Goal: Task Accomplishment & Management: Complete application form

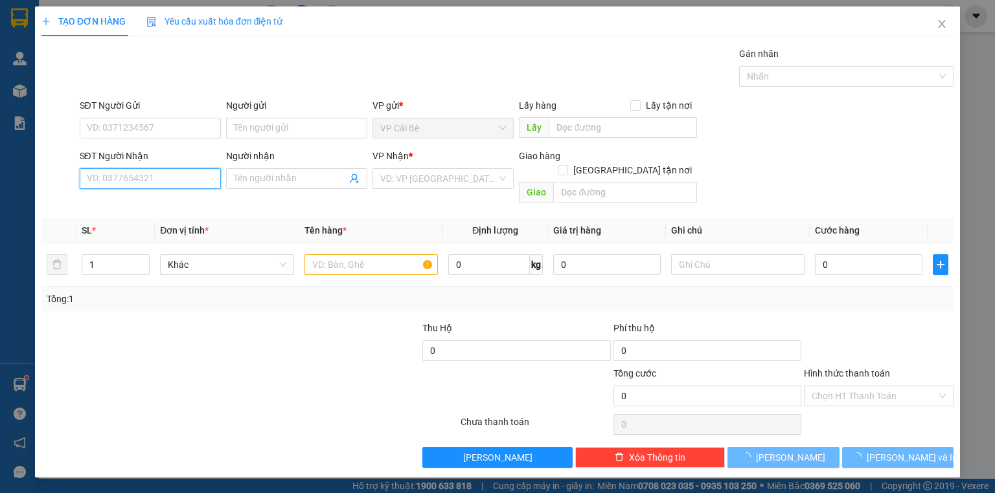
click at [120, 183] on input "SĐT Người Nhận" at bounding box center [150, 178] width 141 height 21
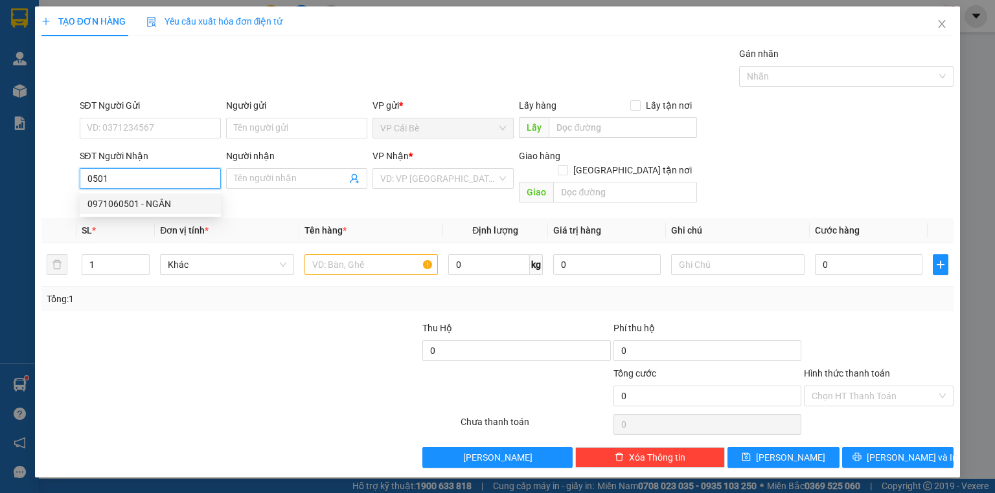
drag, startPoint x: 147, startPoint y: 207, endPoint x: 174, endPoint y: 213, distance: 27.8
click at [148, 207] on div "0971060501 - NGÂN" at bounding box center [150, 204] width 126 height 14
type input "0971060501"
type input "NGÂN"
type input "10.000"
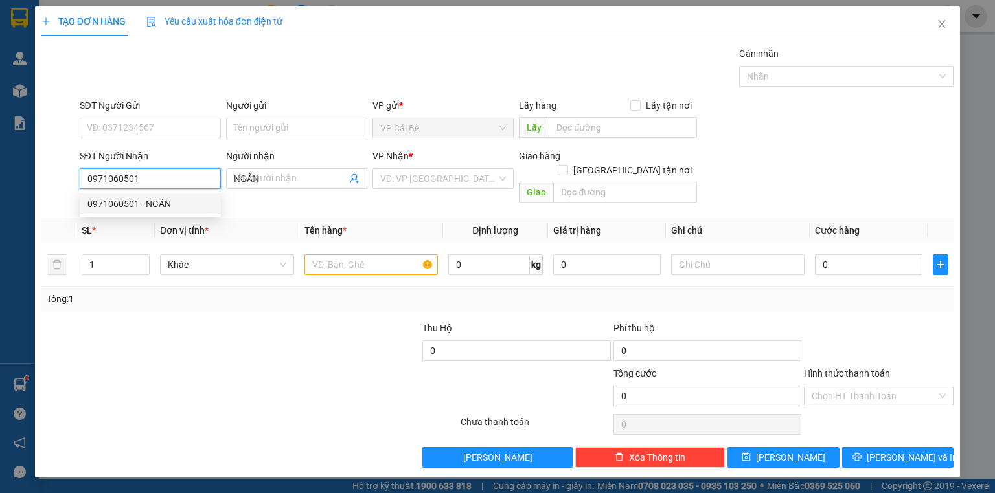
type input "10.000"
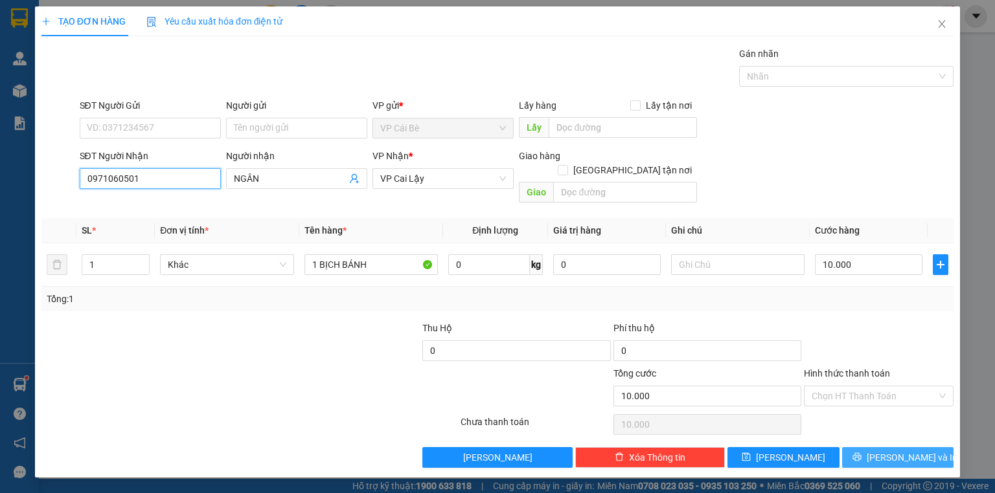
type input "0971060501"
click at [890, 451] on span "[PERSON_NAME] và In" at bounding box center [911, 458] width 91 height 14
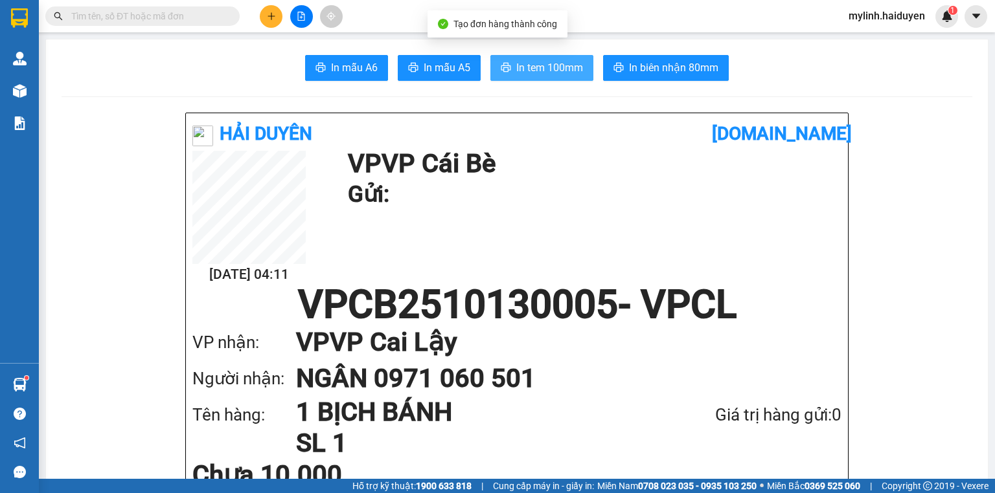
click at [518, 80] on button "In tem 100mm" at bounding box center [541, 68] width 103 height 26
click at [269, 19] on icon "plus" at bounding box center [271, 16] width 9 height 9
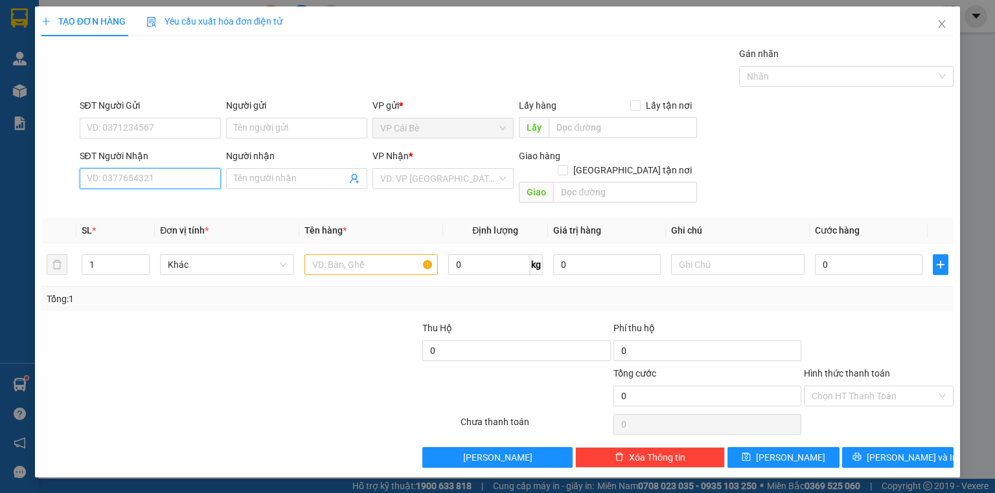
click at [150, 176] on input "SĐT Người Nhận" at bounding box center [150, 178] width 141 height 21
drag, startPoint x: 148, startPoint y: 182, endPoint x: 45, endPoint y: 203, distance: 105.2
click at [45, 203] on div "Transit Pickup Surcharge Ids Transit Deliver Surcharge Ids Transit Deliver Surc…" at bounding box center [497, 258] width 912 height 422
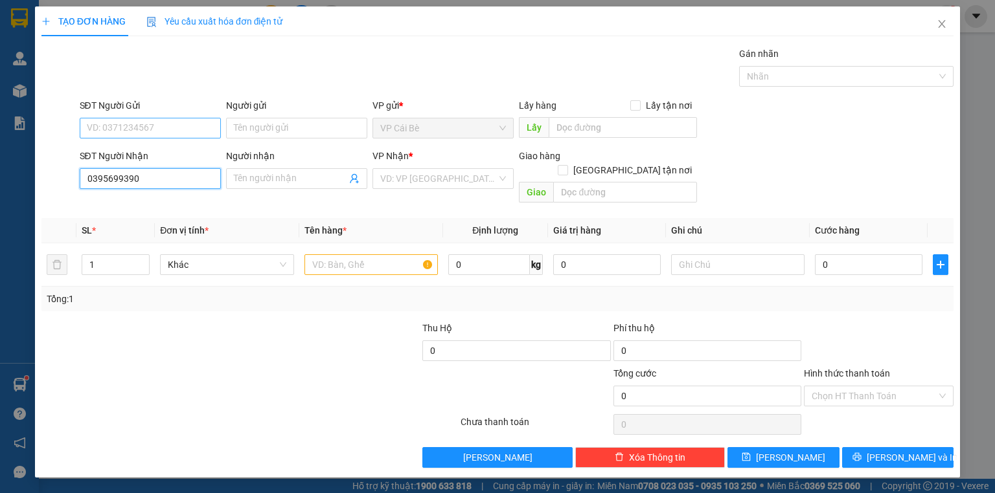
type input "0395699390"
click at [139, 124] on input "SĐT Người Gửi" at bounding box center [150, 128] width 141 height 21
paste input "0395699390"
type input "0395699390"
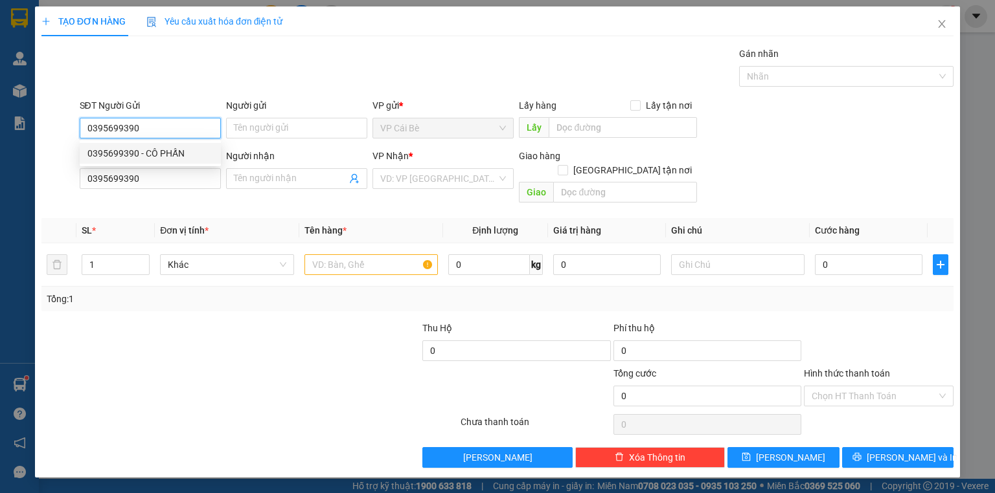
drag, startPoint x: 162, startPoint y: 153, endPoint x: 153, endPoint y: 173, distance: 22.0
click at [162, 153] on div "0395699390 - CÔ PHẤN" at bounding box center [150, 153] width 126 height 14
type input "CÔ PHẤN"
type input "50.000"
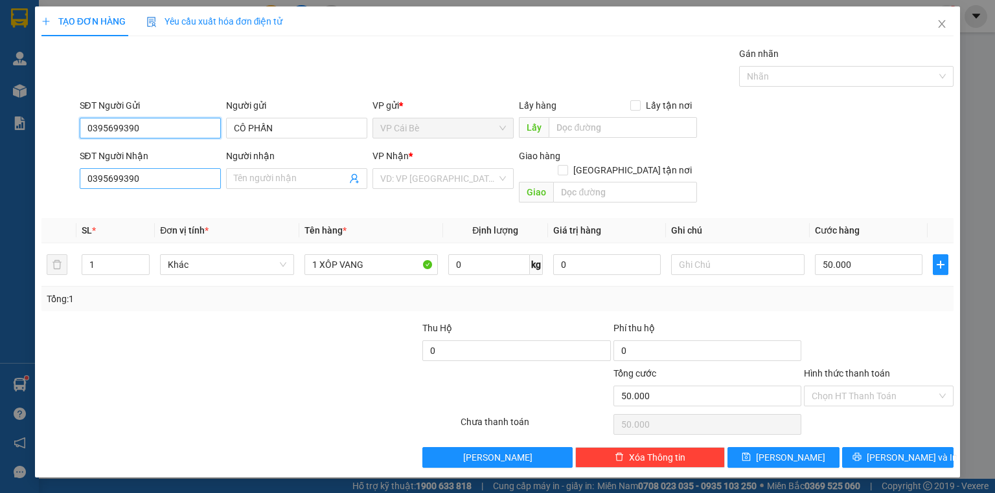
type input "0395699390"
drag, startPoint x: 135, startPoint y: 186, endPoint x: 56, endPoint y: 213, distance: 84.2
click at [56, 213] on div "Transit Pickup Surcharge Ids Transit Deliver Surcharge Ids Transit Deliver Surc…" at bounding box center [497, 258] width 912 height 422
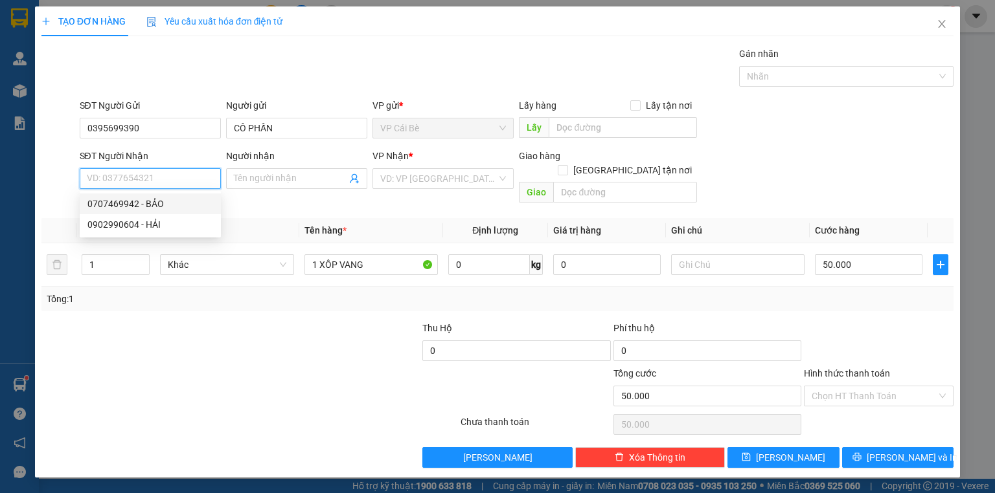
click at [129, 205] on div "0707469942 - BẢO" at bounding box center [150, 204] width 126 height 14
type input "0707469942"
type input "BẢO"
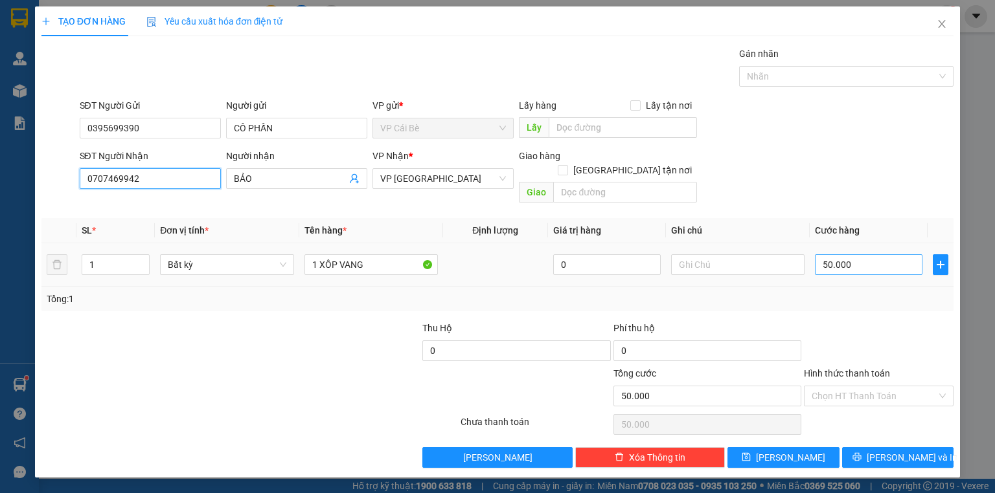
type input "0707469942"
click at [846, 257] on input "50.000" at bounding box center [868, 264] width 107 height 21
type input "4"
type input "40"
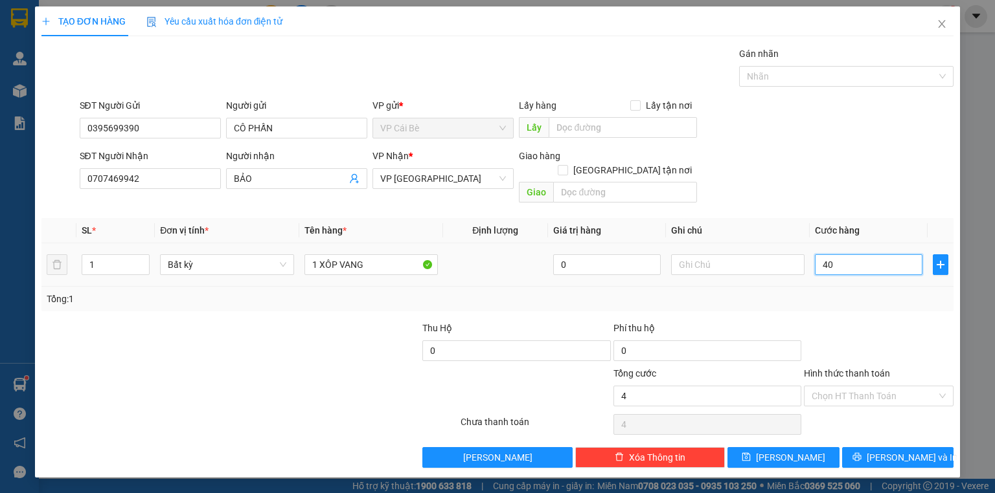
type input "40"
type input "40.000"
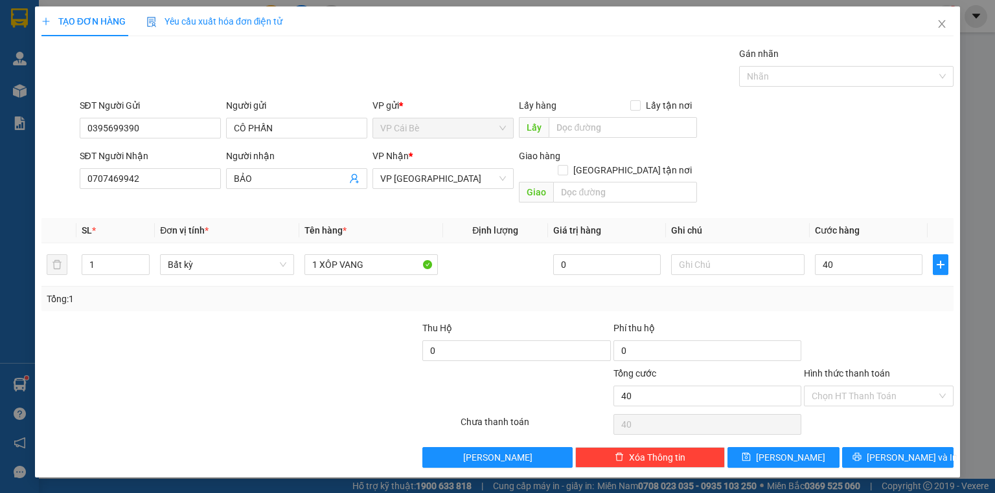
type input "40.000"
click at [870, 300] on div "Transit Pickup Surcharge Ids Transit Deliver Surcharge Ids Transit Deliver Surc…" at bounding box center [497, 258] width 912 height 422
drag, startPoint x: 866, startPoint y: 381, endPoint x: 851, endPoint y: 401, distance: 24.5
click at [865, 387] on input "Hình thức thanh toán" at bounding box center [873, 396] width 125 height 19
drag, startPoint x: 846, startPoint y: 403, endPoint x: 877, endPoint y: 424, distance: 36.8
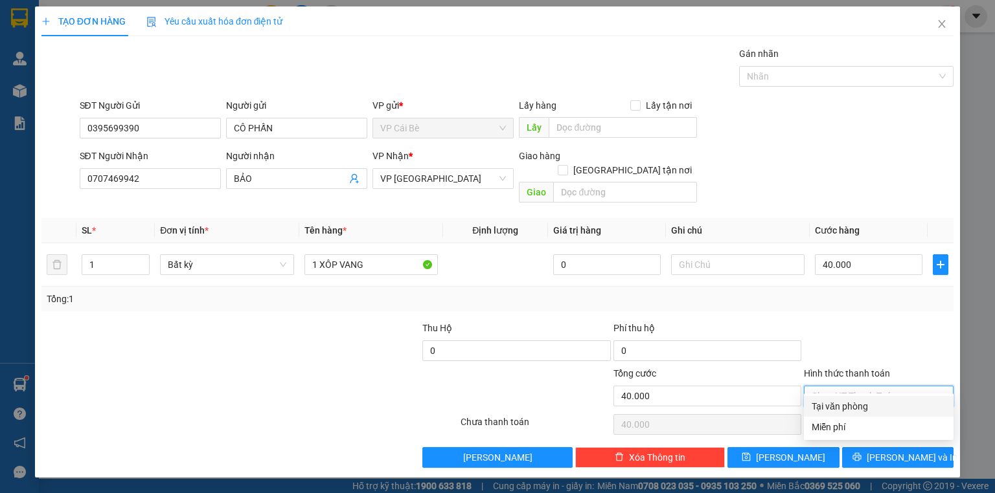
click at [846, 404] on div "Tại văn phòng" at bounding box center [878, 407] width 134 height 14
type input "0"
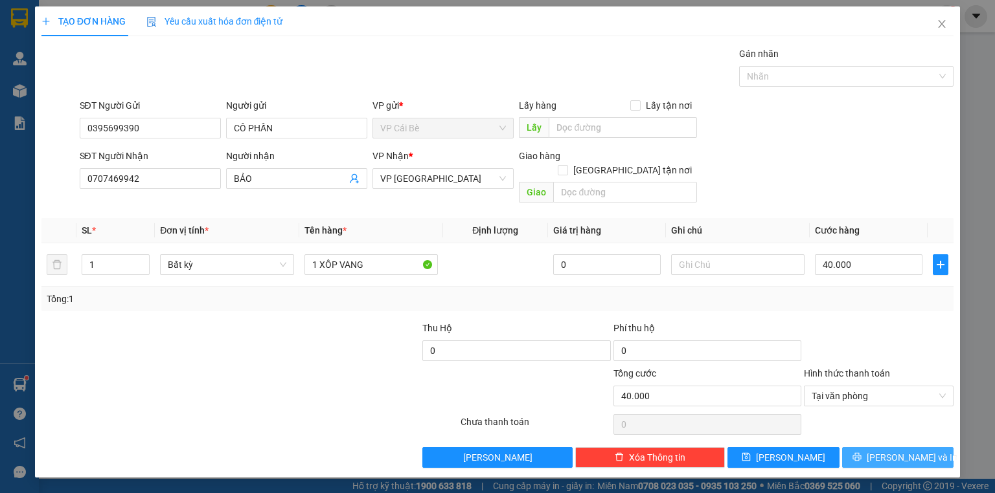
click at [861, 453] on icon "printer" at bounding box center [856, 457] width 9 height 9
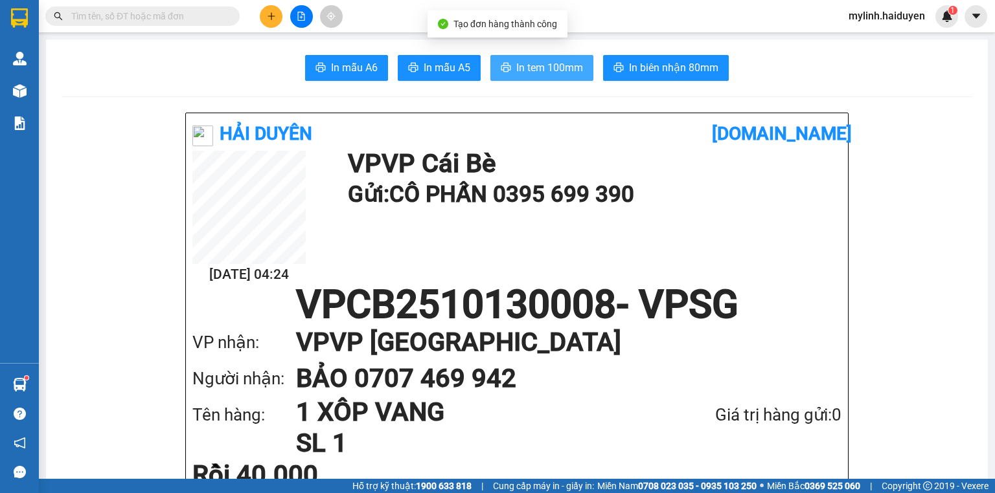
click at [567, 67] on span "In tem 100mm" at bounding box center [549, 68] width 67 height 16
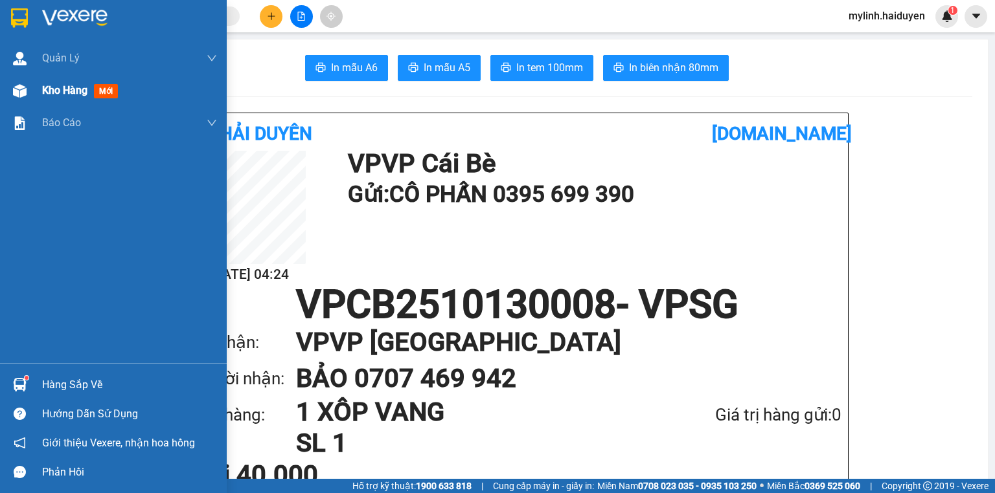
click at [14, 91] on img at bounding box center [20, 91] width 14 height 14
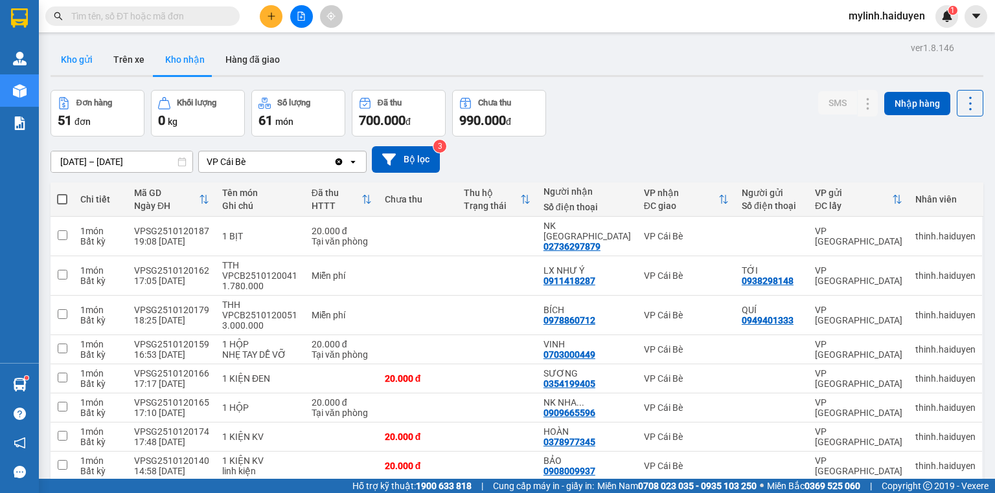
click at [85, 60] on button "Kho gửi" at bounding box center [77, 59] width 52 height 31
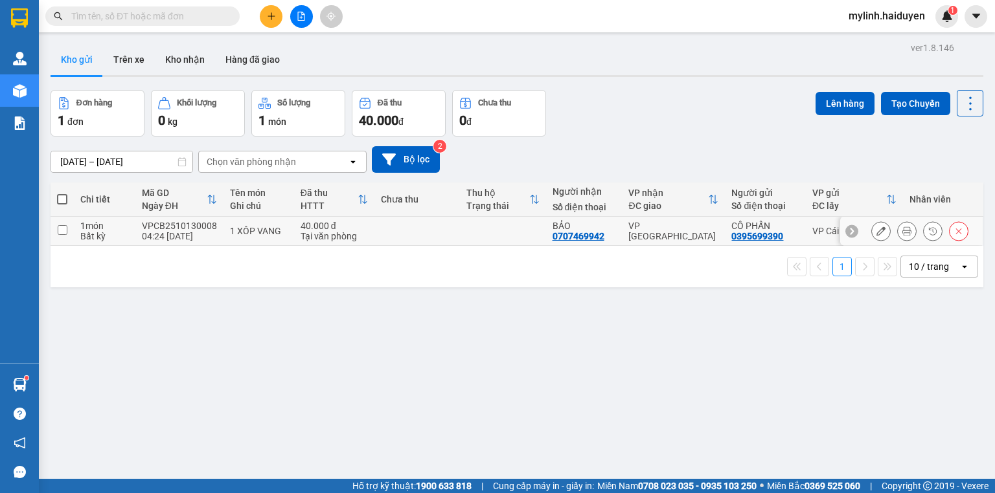
click at [466, 233] on td at bounding box center [502, 231] width 85 height 29
checkbox input "true"
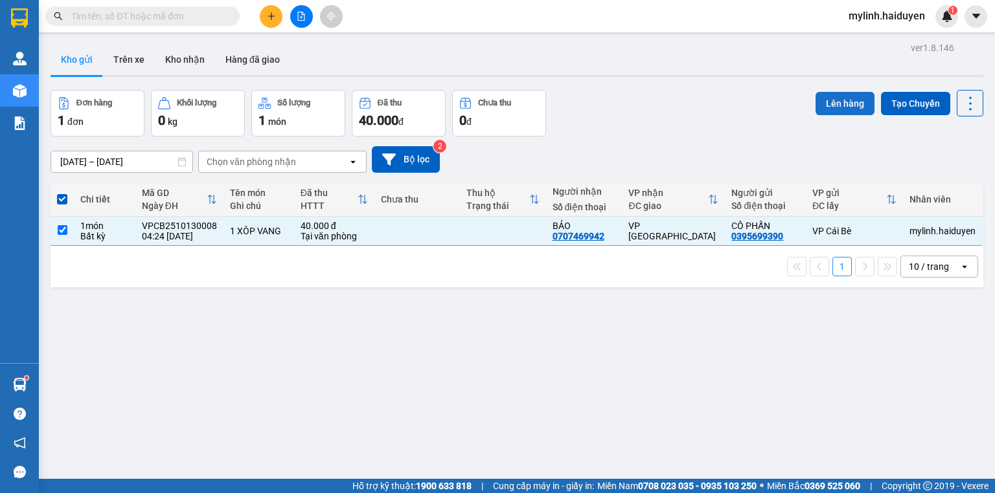
click at [845, 107] on button "Lên hàng" at bounding box center [844, 103] width 59 height 23
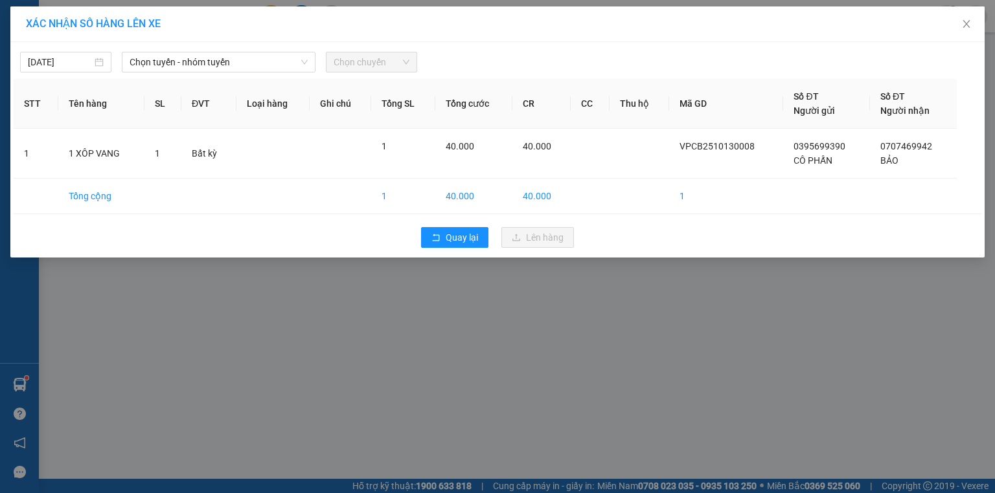
click at [174, 45] on div "[DATE] Chọn tuyến - nhóm tuyến Chọn chuyến" at bounding box center [497, 58] width 967 height 27
click at [63, 63] on input "[DATE]" at bounding box center [60, 62] width 64 height 14
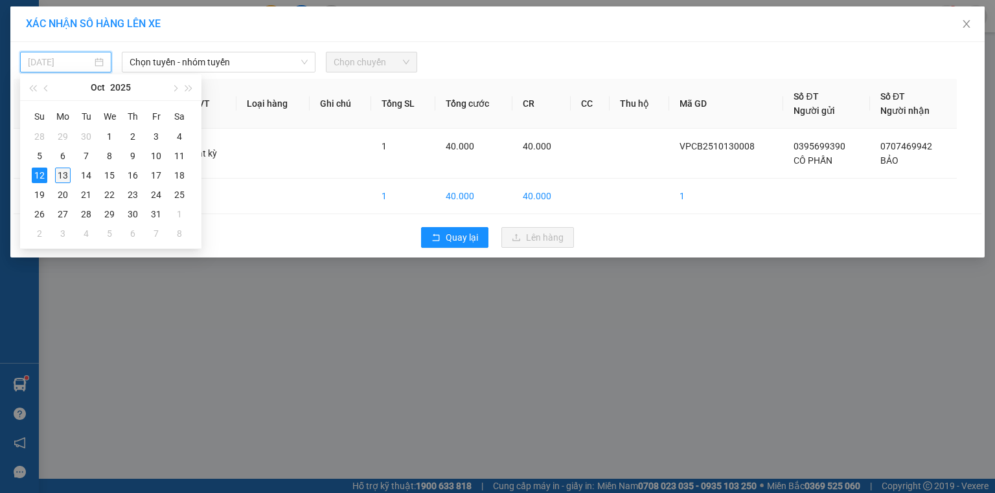
drag, startPoint x: 63, startPoint y: 172, endPoint x: 147, endPoint y: 109, distance: 105.0
click at [63, 171] on div "13" at bounding box center [63, 176] width 16 height 16
type input "[DATE]"
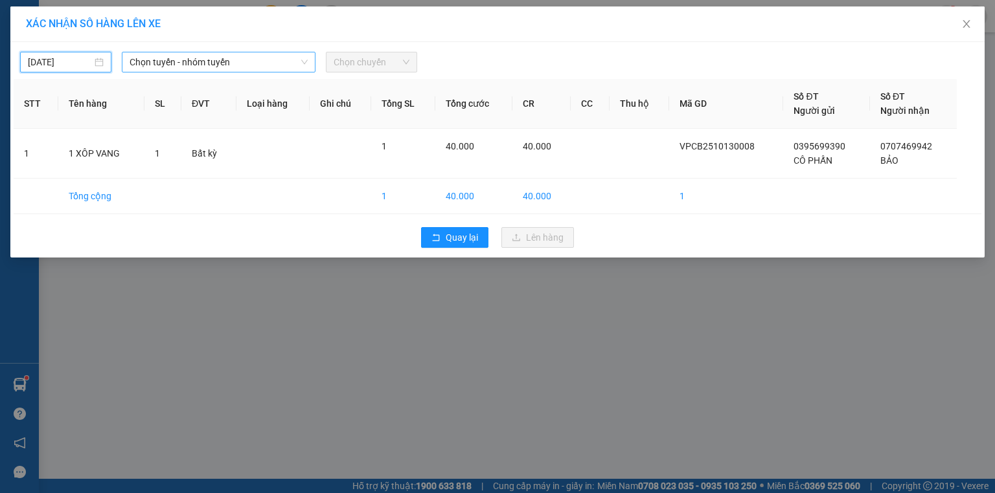
click at [198, 55] on span "Chọn tuyến - nhóm tuyến" at bounding box center [219, 61] width 178 height 19
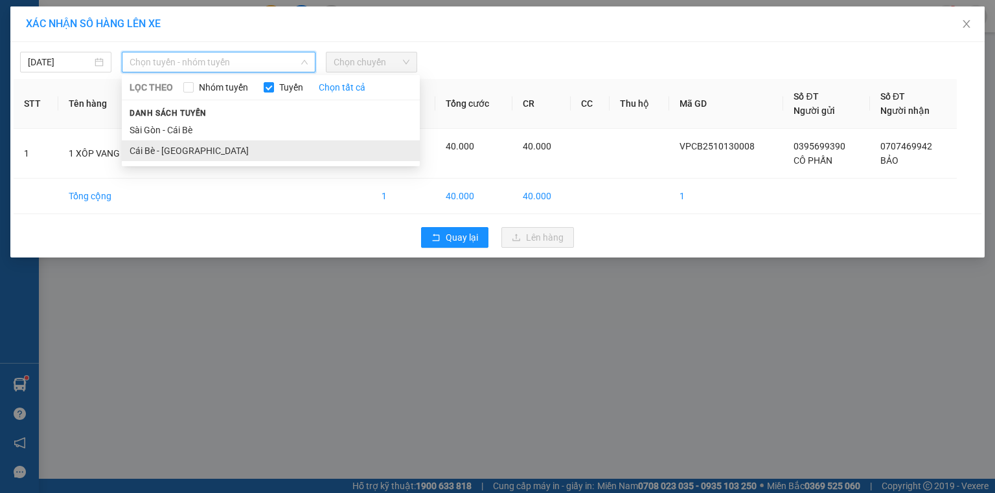
click at [150, 148] on li "Cái Bè - [GEOGRAPHIC_DATA]" at bounding box center [271, 151] width 298 height 21
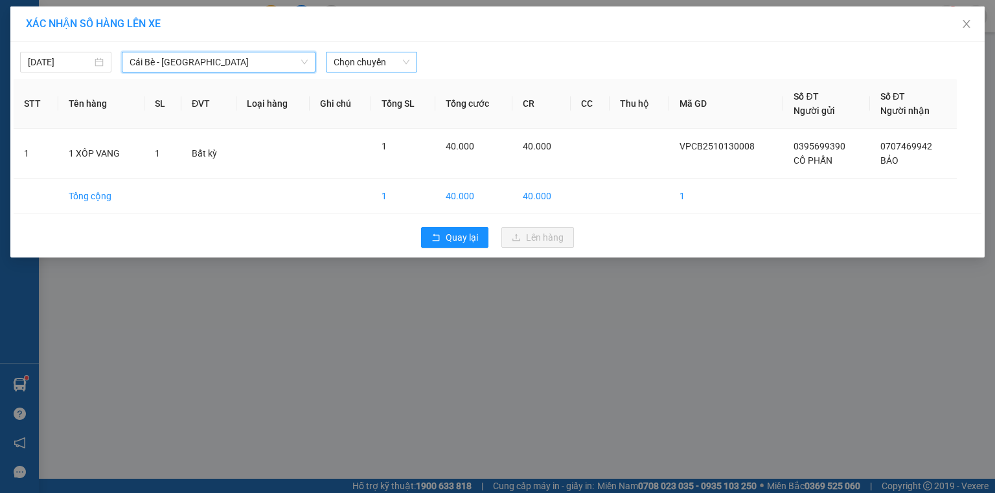
click at [373, 59] on span "Chọn chuyến" at bounding box center [371, 61] width 76 height 19
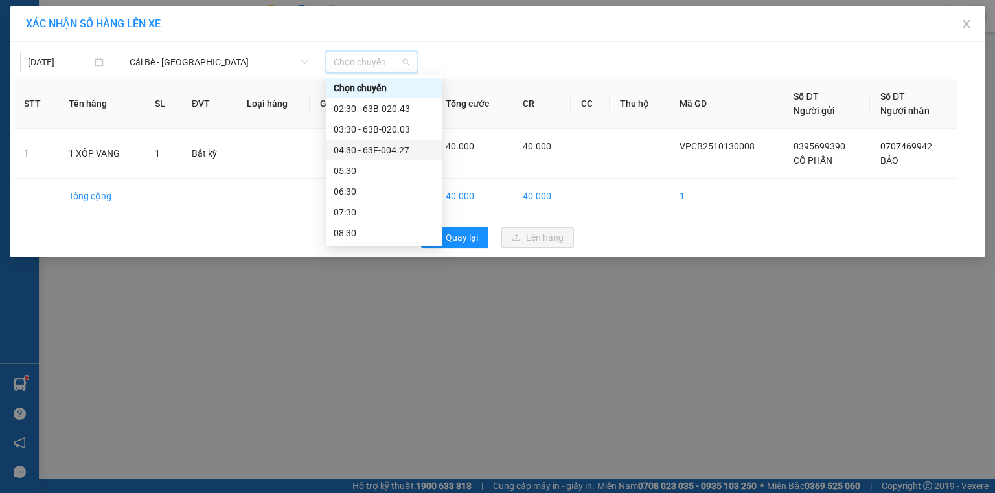
click at [380, 144] on div "04:30 - 63F-004.27" at bounding box center [383, 150] width 101 height 14
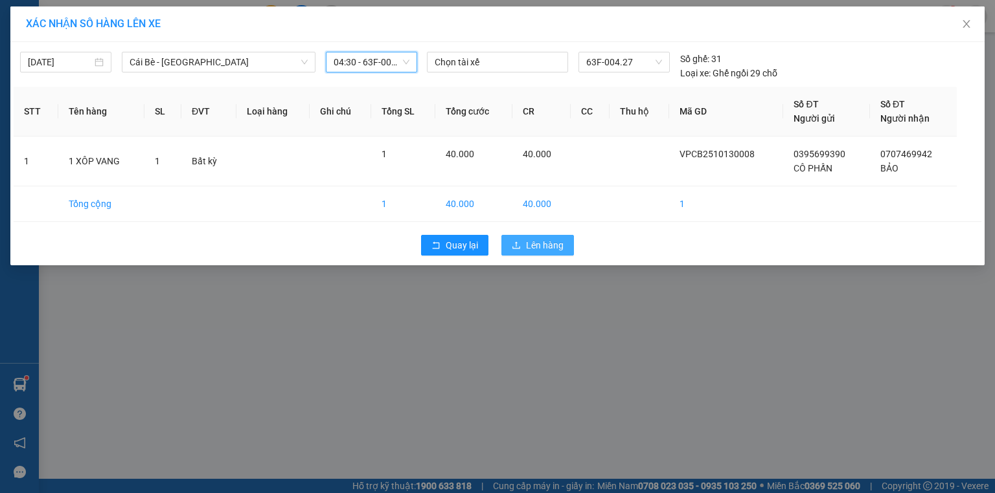
click at [518, 244] on icon "upload" at bounding box center [516, 245] width 9 height 9
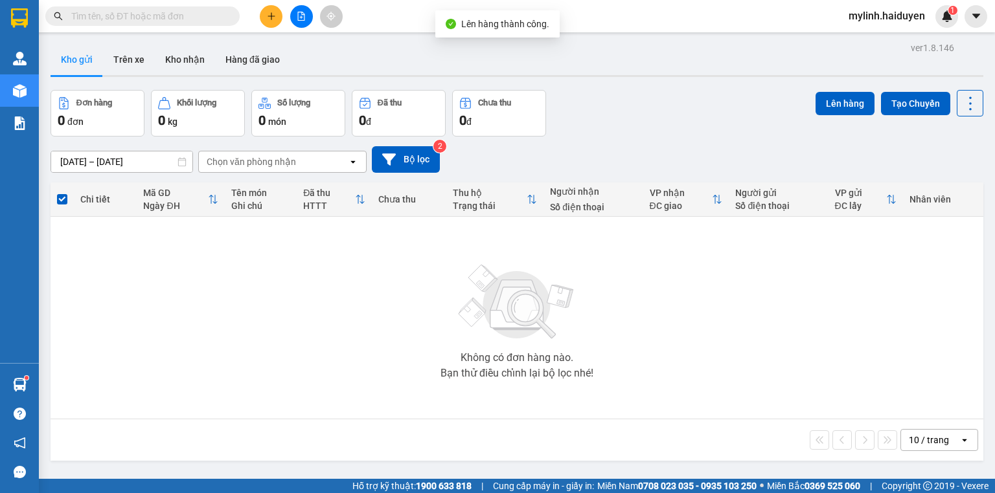
click at [297, 19] on icon "file-add" at bounding box center [301, 16] width 9 height 9
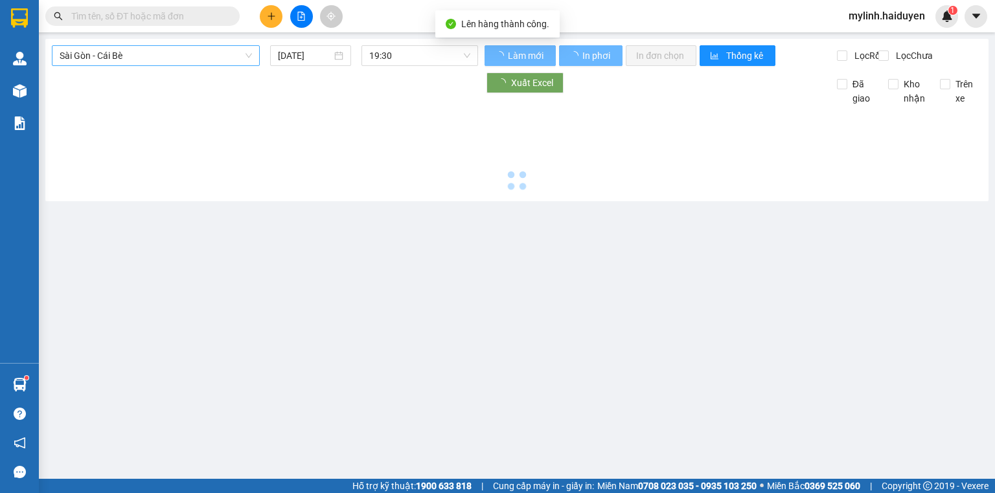
type input "[DATE]"
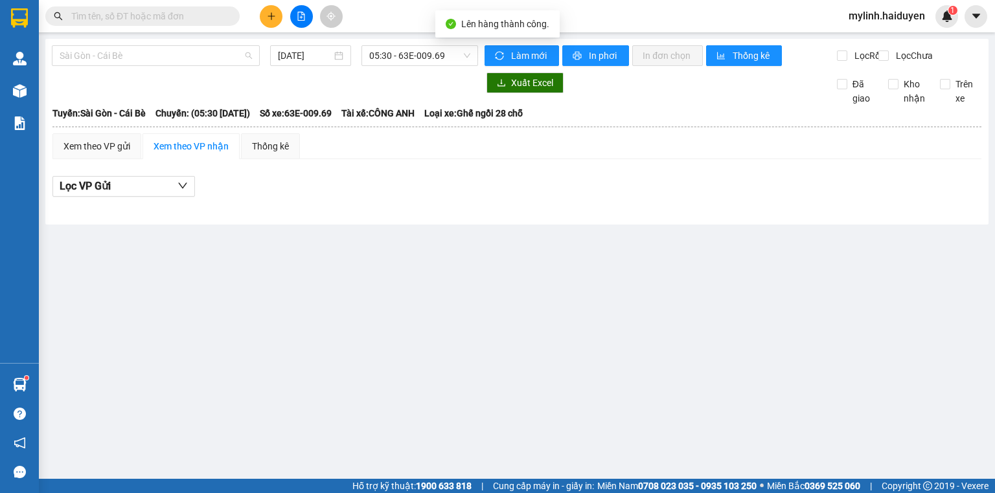
drag, startPoint x: 119, startPoint y: 56, endPoint x: 109, endPoint y: 83, distance: 29.1
click at [119, 57] on span "Sài Gòn - Cái Bè" at bounding box center [156, 55] width 192 height 19
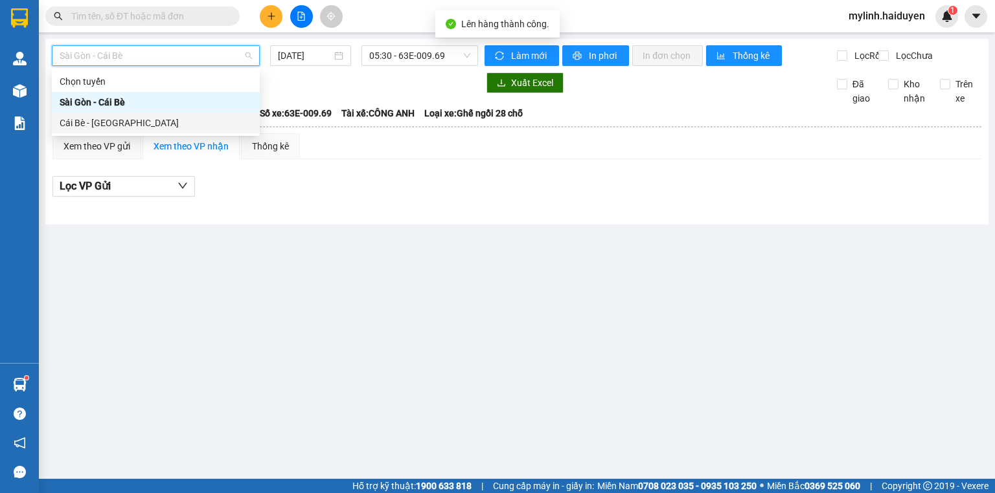
drag, startPoint x: 97, startPoint y: 124, endPoint x: 275, endPoint y: 100, distance: 179.1
click at [97, 124] on div "Cái Bè - [GEOGRAPHIC_DATA]" at bounding box center [156, 123] width 192 height 14
type input "[DATE]"
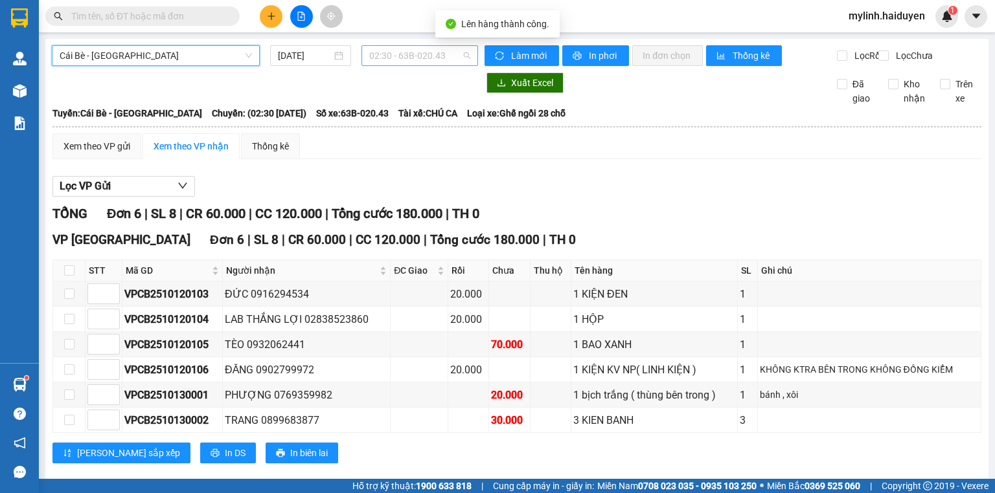
click at [435, 49] on span "02:30 - 63B-020.43" at bounding box center [420, 55] width 102 height 19
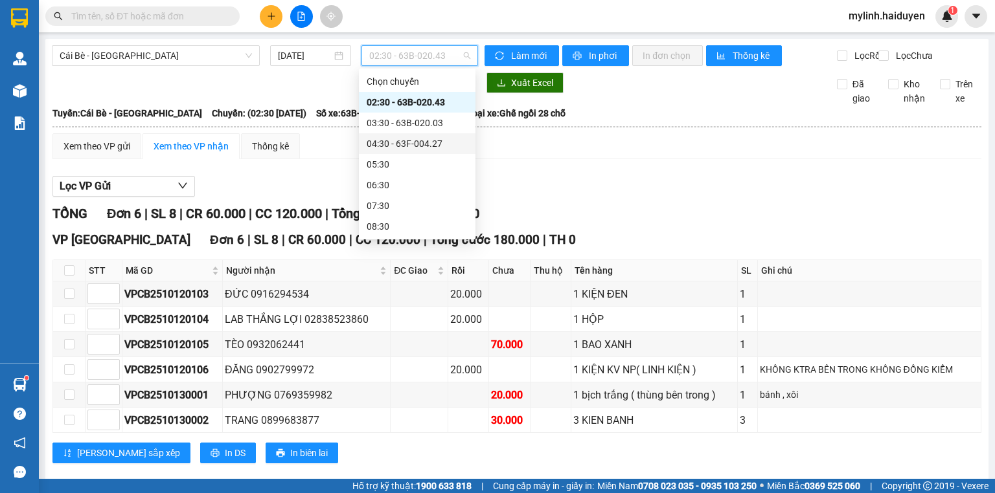
click at [411, 148] on div "04:30 - 63F-004.27" at bounding box center [417, 144] width 101 height 14
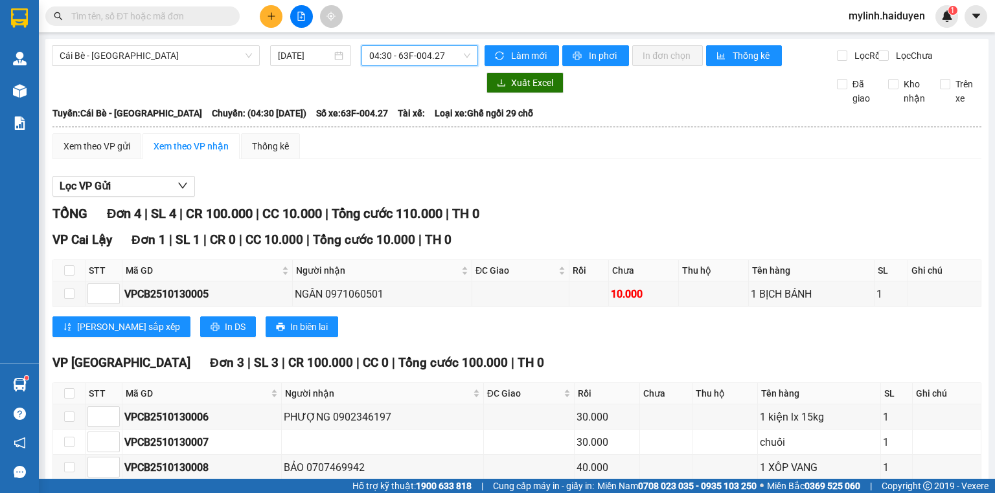
scroll to position [76, 0]
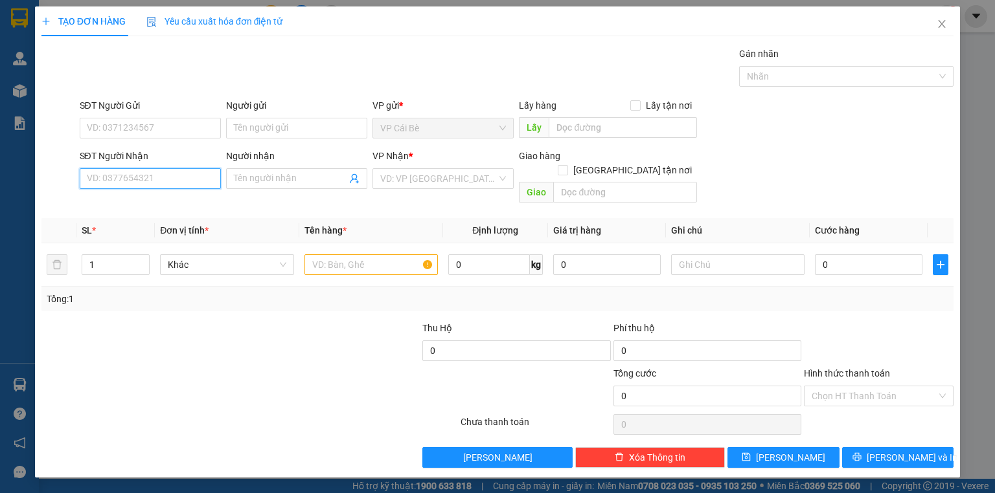
click at [127, 177] on input "SĐT Người Nhận" at bounding box center [150, 178] width 141 height 21
type input "0902346197"
click at [102, 199] on div "0902346197 - PHƯỢNG" at bounding box center [150, 204] width 126 height 14
type input "PHƯỢNG"
type input "30.000"
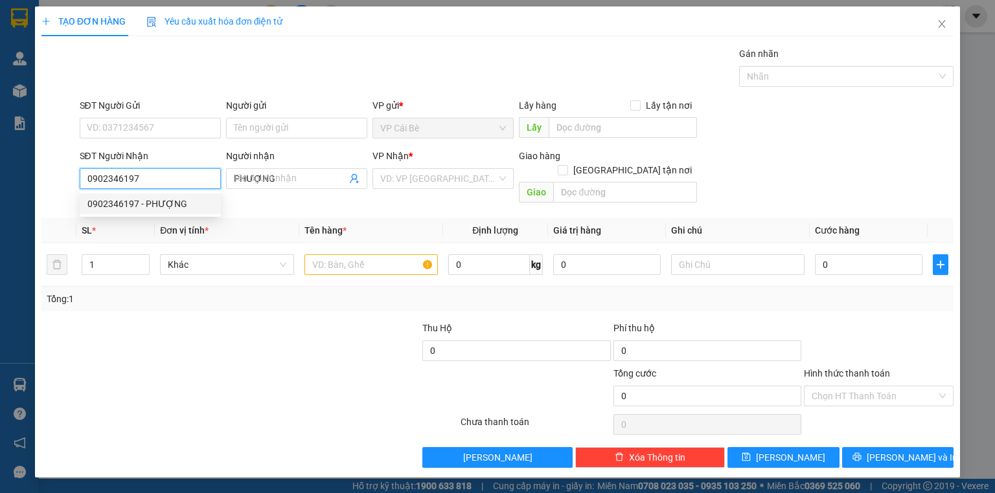
type input "30.000"
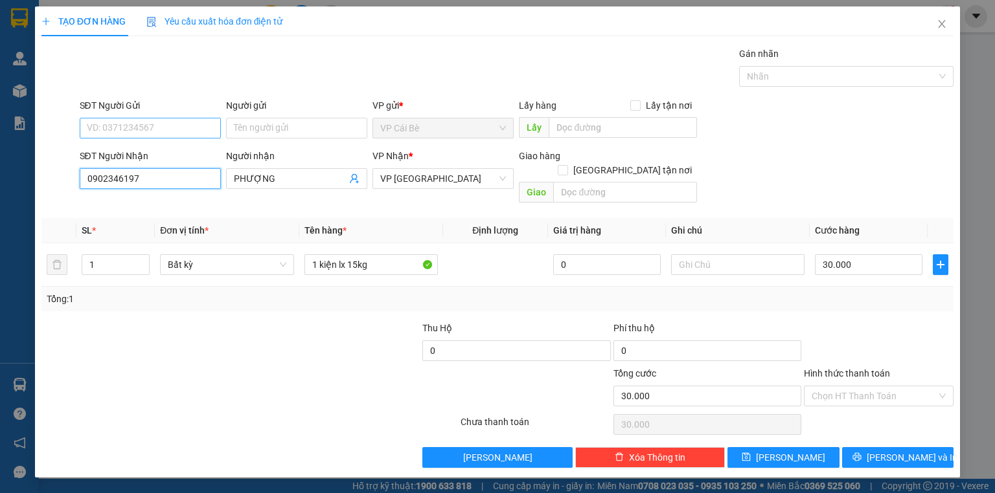
type input "0902346197"
click at [155, 133] on input "SĐT Người Gửi" at bounding box center [150, 128] width 141 height 21
click at [161, 146] on div "0907840067 - LX VÂN ANH" at bounding box center [150, 153] width 126 height 14
type input "0907840067"
type input "LX VÂN ANH"
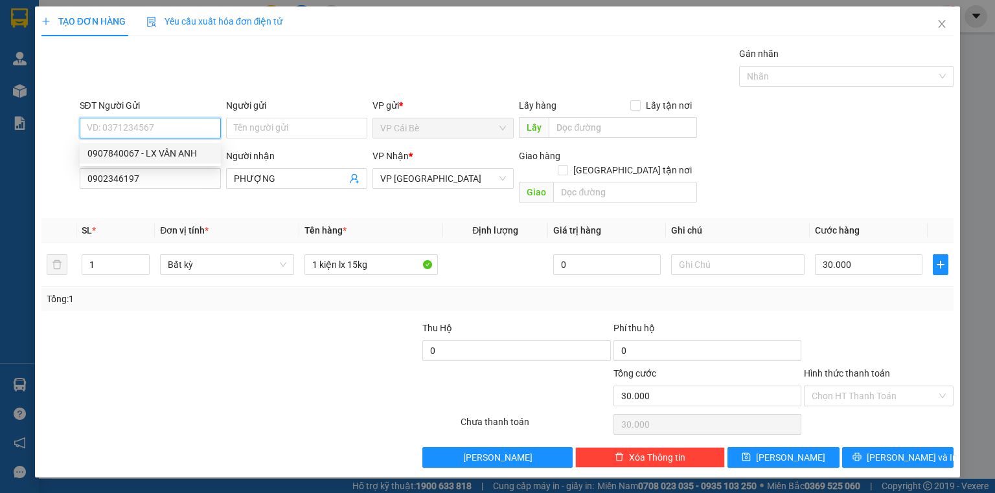
type input "LX VÂN ANH"
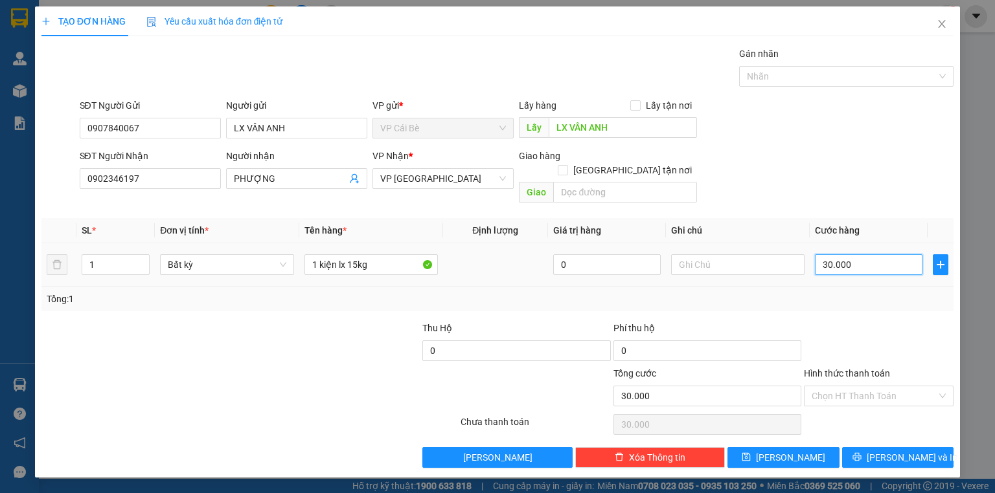
click at [829, 255] on input "30.000" at bounding box center [868, 264] width 107 height 21
click at [821, 322] on div at bounding box center [878, 343] width 152 height 45
drag, startPoint x: 813, startPoint y: 380, endPoint x: 819, endPoint y: 396, distance: 17.2
click at [813, 387] on input "Hình thức thanh toán" at bounding box center [873, 396] width 125 height 19
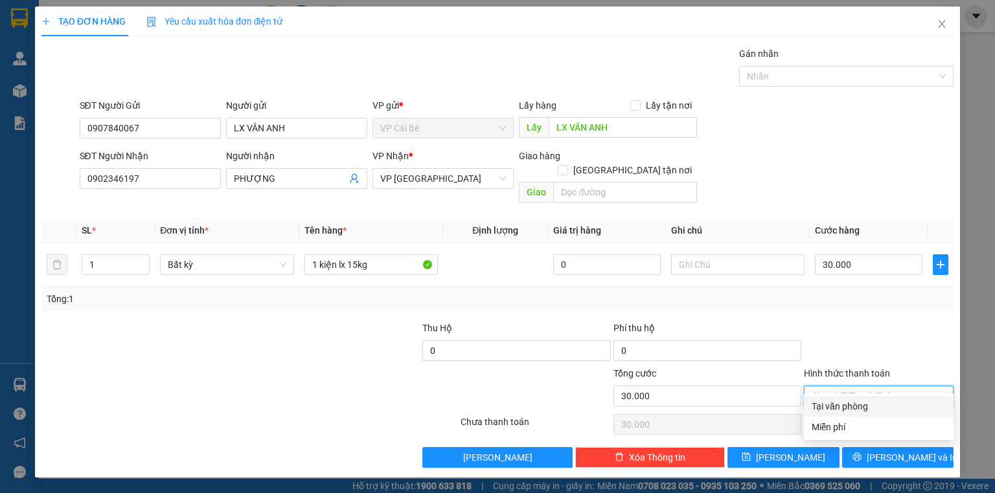
drag, startPoint x: 820, startPoint y: 401, endPoint x: 829, endPoint y: 407, distance: 11.3
click at [820, 402] on div "Tại văn phòng" at bounding box center [878, 407] width 134 height 14
type input "0"
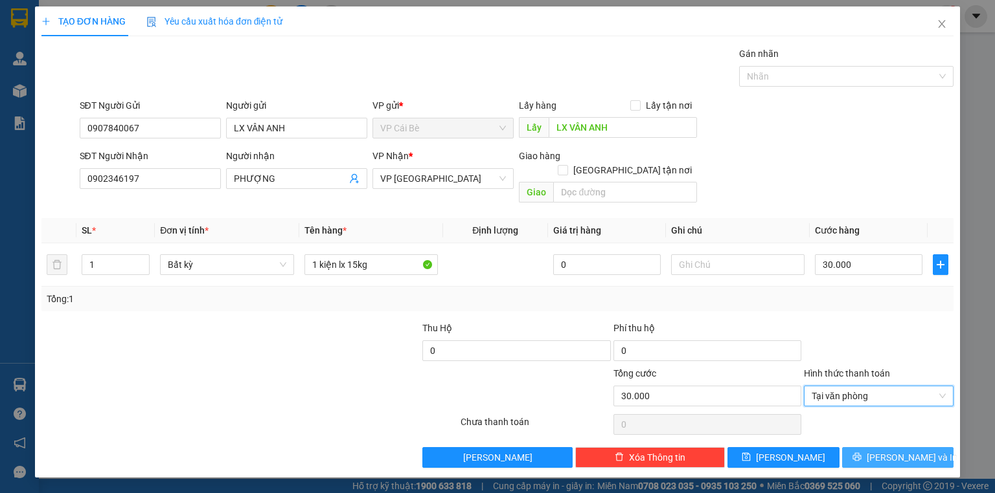
click at [884, 448] on button "[PERSON_NAME] và In" at bounding box center [898, 457] width 112 height 21
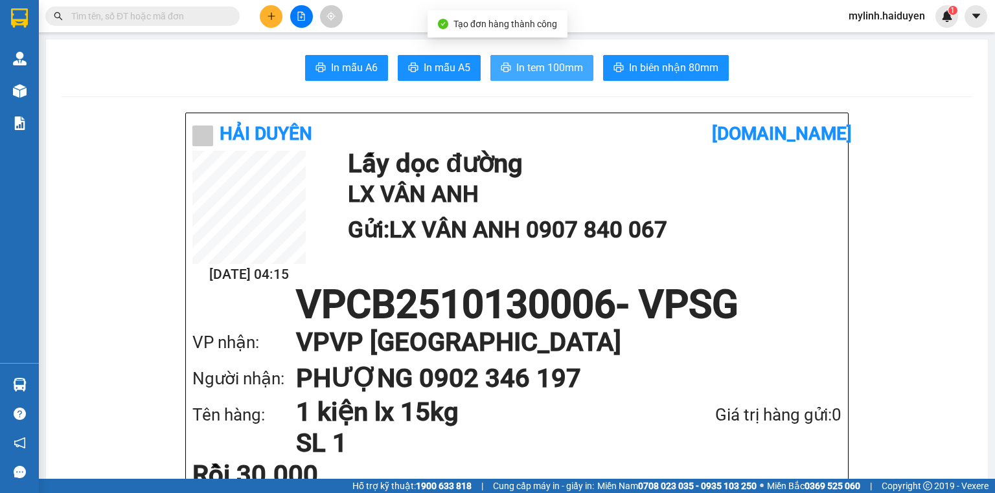
click at [559, 66] on span "In tem 100mm" at bounding box center [549, 68] width 67 height 16
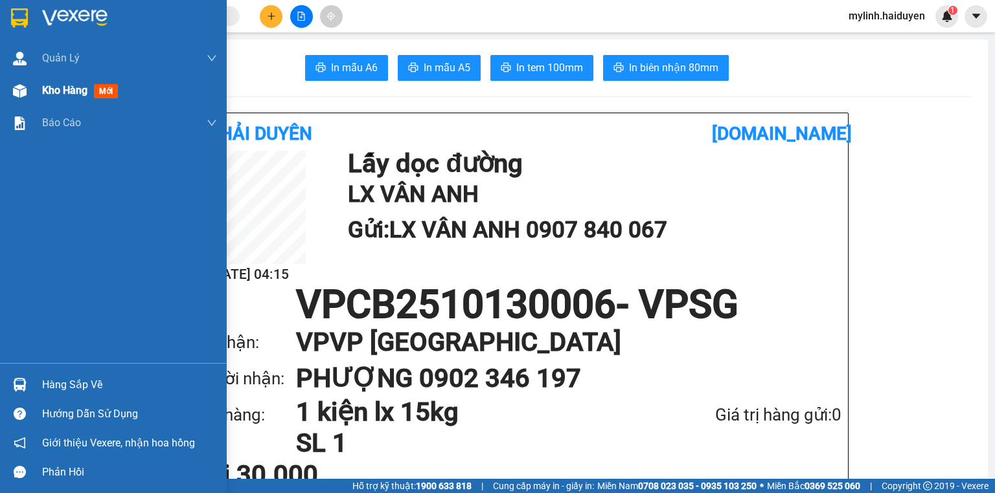
click at [99, 91] on span "mới" at bounding box center [106, 91] width 24 height 14
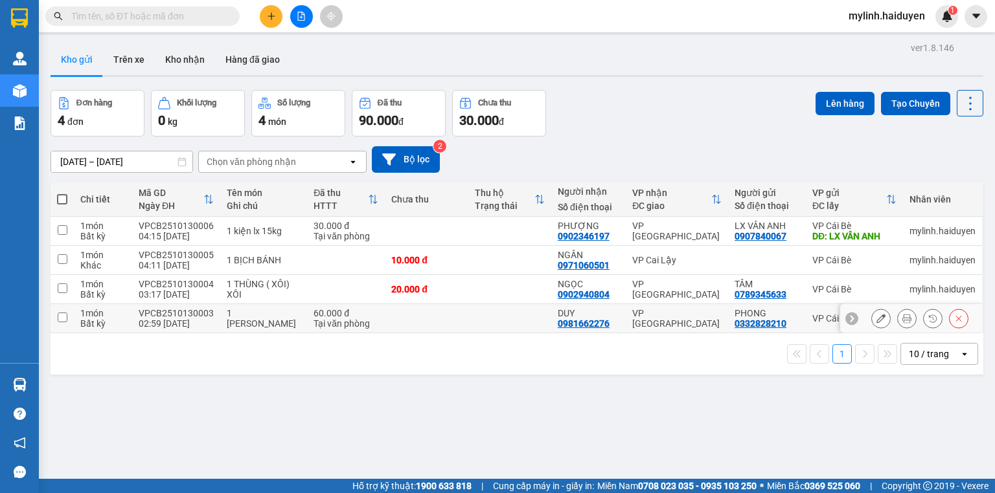
click at [475, 321] on td at bounding box center [509, 318] width 83 height 29
checkbox input "true"
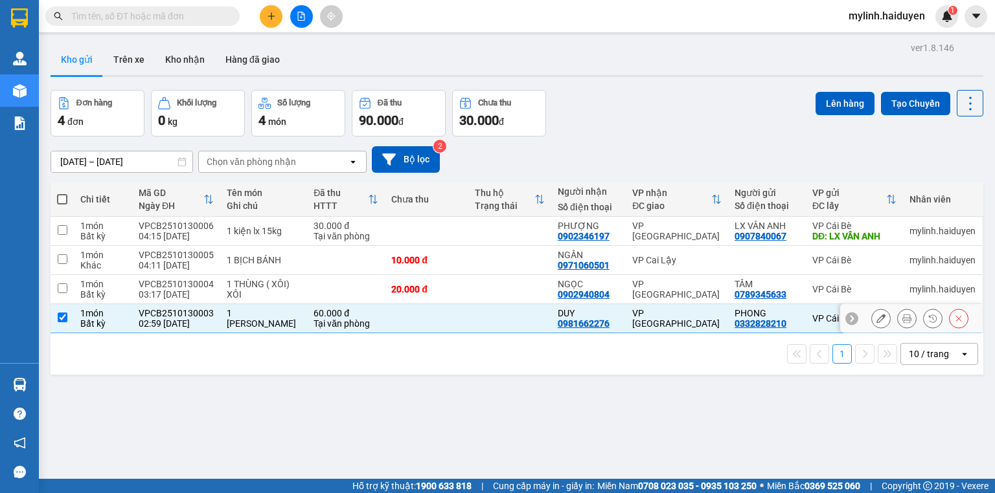
click at [480, 302] on td at bounding box center [509, 289] width 83 height 29
checkbox input "true"
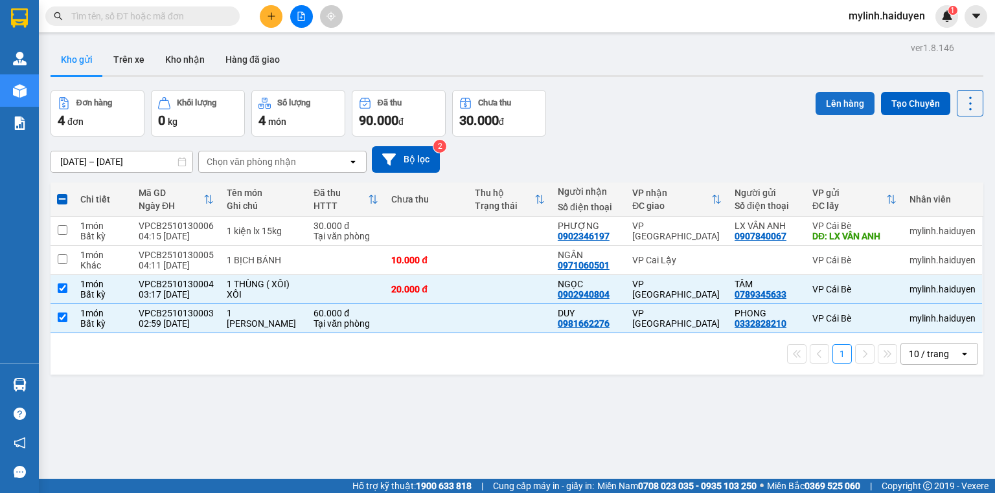
click at [829, 104] on button "Lên hàng" at bounding box center [844, 103] width 59 height 23
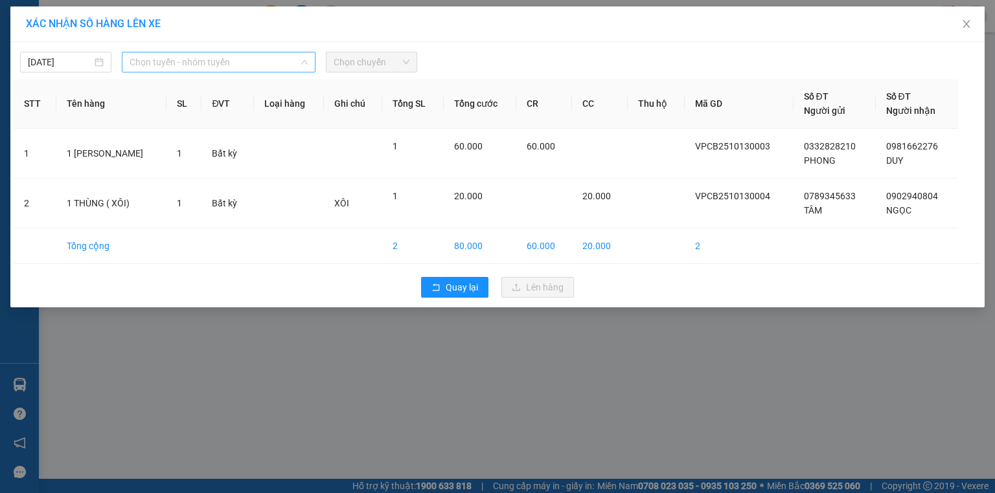
drag, startPoint x: 257, startPoint y: 70, endPoint x: 240, endPoint y: 61, distance: 19.1
click at [257, 69] on span "Chọn tuyến - nhóm tuyến" at bounding box center [219, 61] width 178 height 19
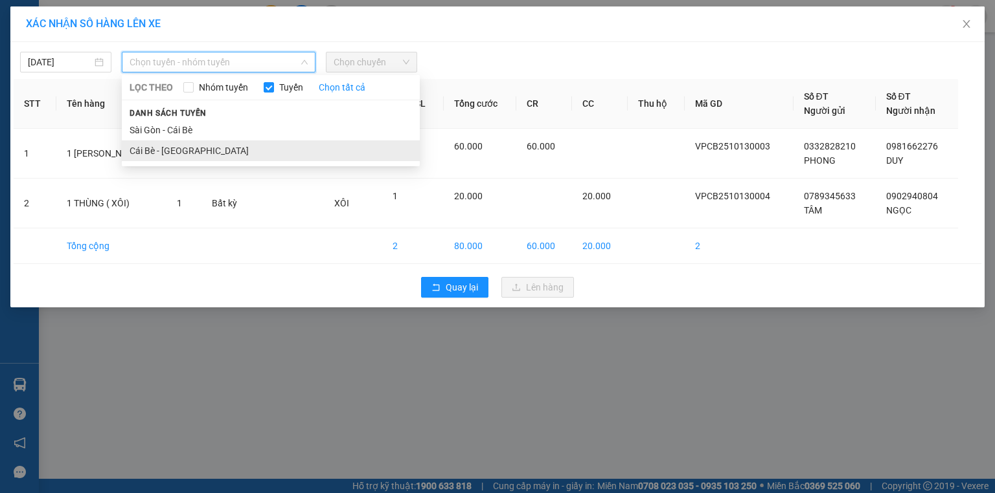
click at [188, 143] on li "Cái Bè - [GEOGRAPHIC_DATA]" at bounding box center [271, 151] width 298 height 21
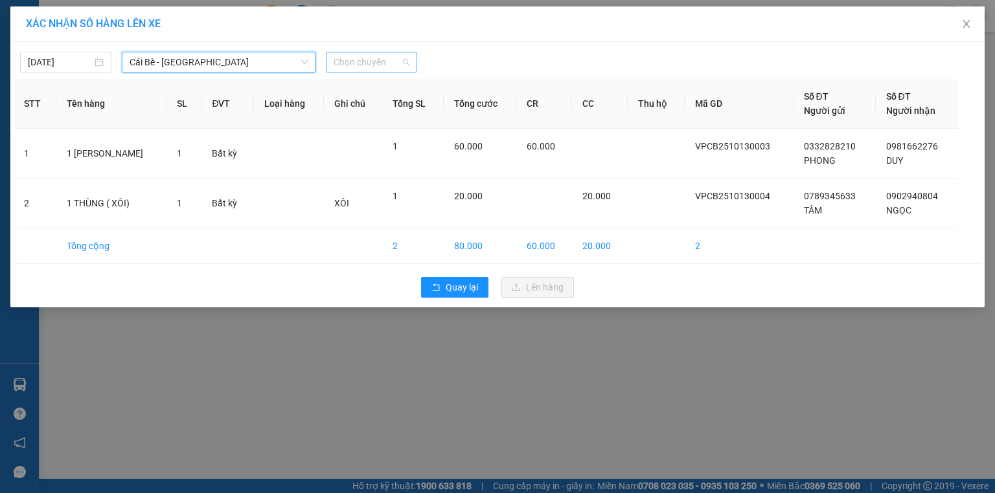
drag, startPoint x: 371, startPoint y: 62, endPoint x: 383, endPoint y: 154, distance: 92.8
click at [370, 63] on span "Chọn chuyến" at bounding box center [371, 61] width 76 height 19
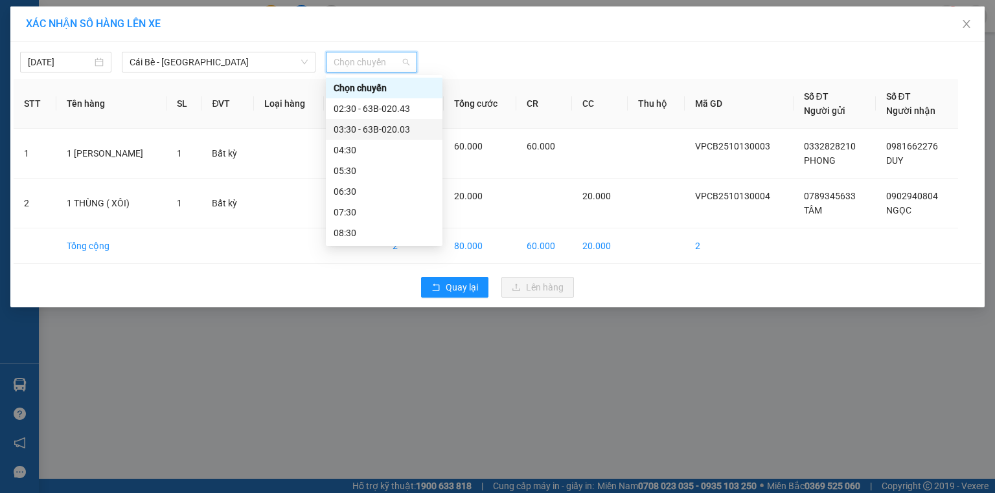
click at [369, 133] on div "03:30 - 63B-020.03" at bounding box center [383, 129] width 101 height 14
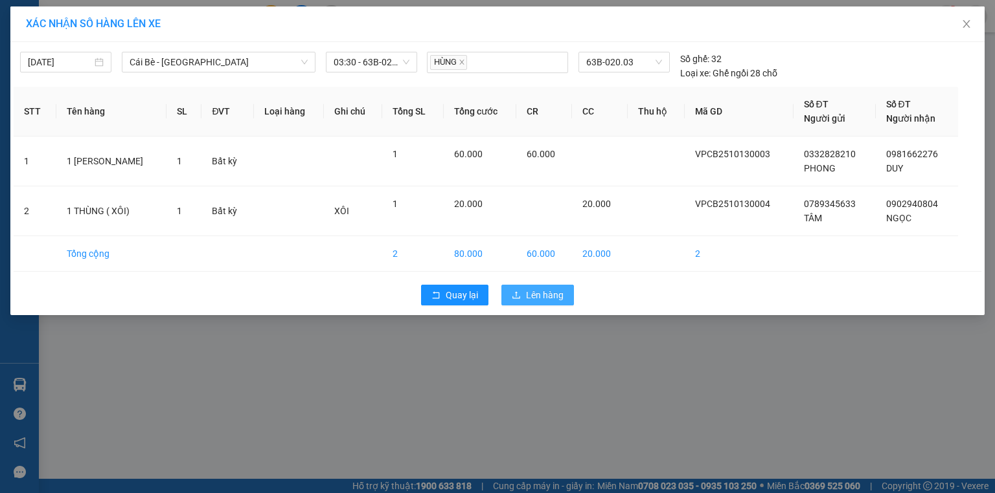
click at [543, 291] on span "Lên hàng" at bounding box center [545, 295] width 38 height 14
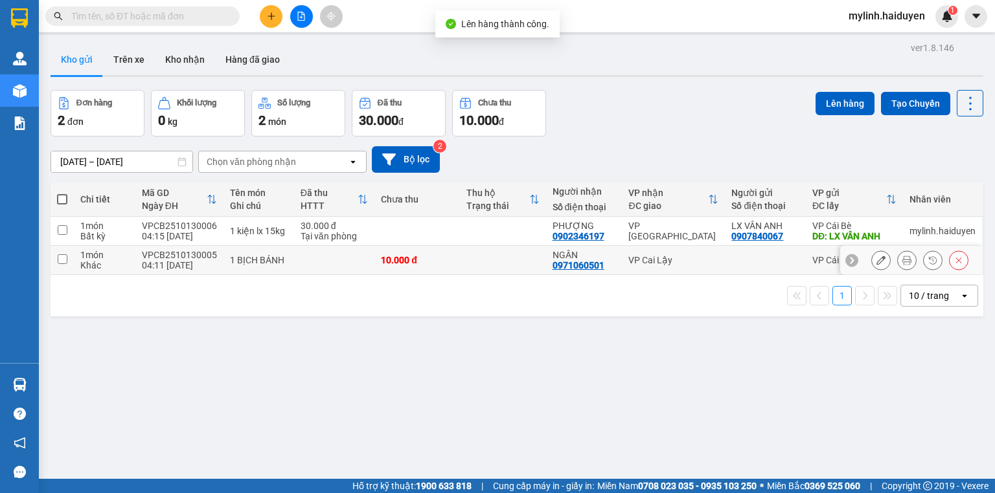
click at [460, 256] on td at bounding box center [502, 260] width 85 height 29
checkbox input "true"
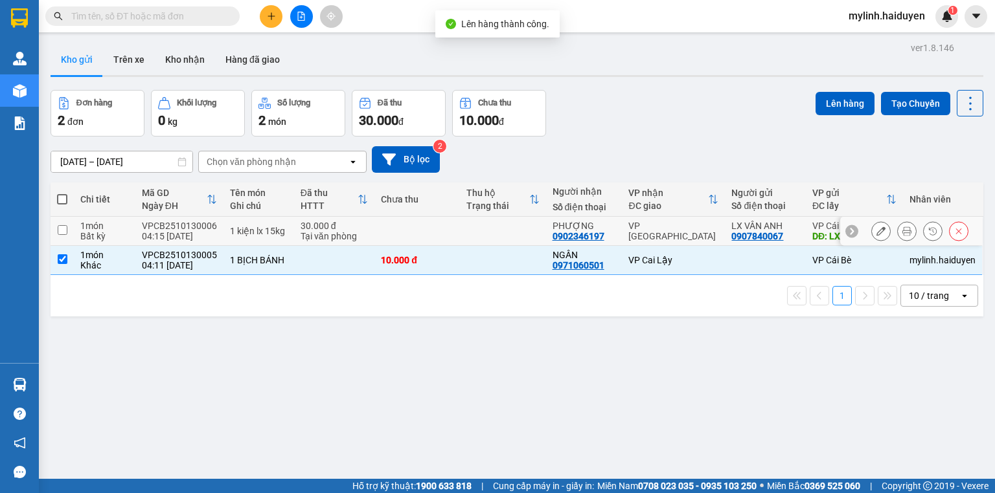
click at [461, 233] on td at bounding box center [502, 231] width 85 height 29
checkbox input "true"
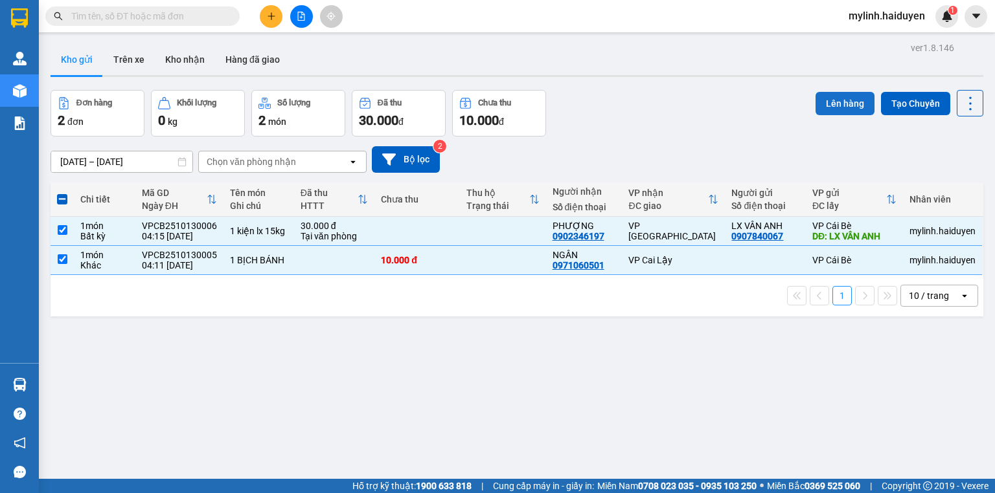
click at [829, 98] on button "Lên hàng" at bounding box center [844, 103] width 59 height 23
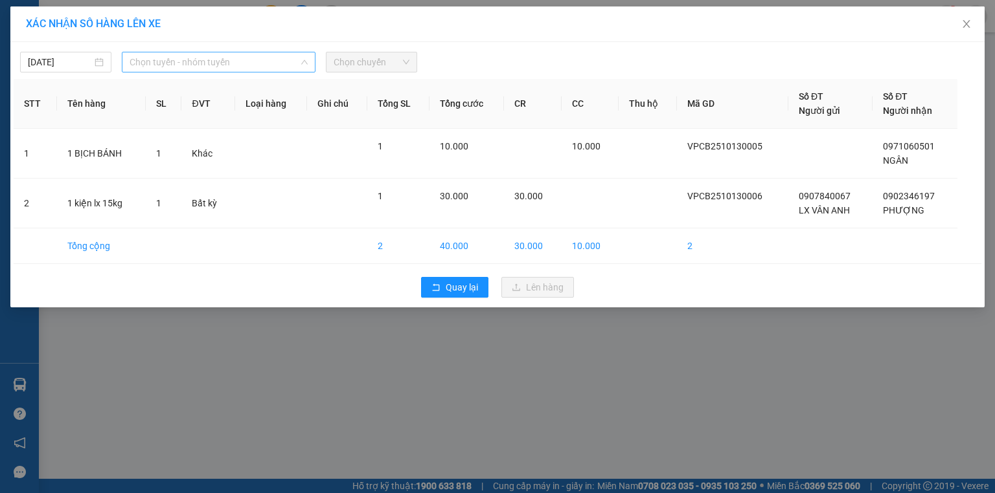
click at [229, 68] on span "Chọn tuyến - nhóm tuyến" at bounding box center [219, 61] width 178 height 19
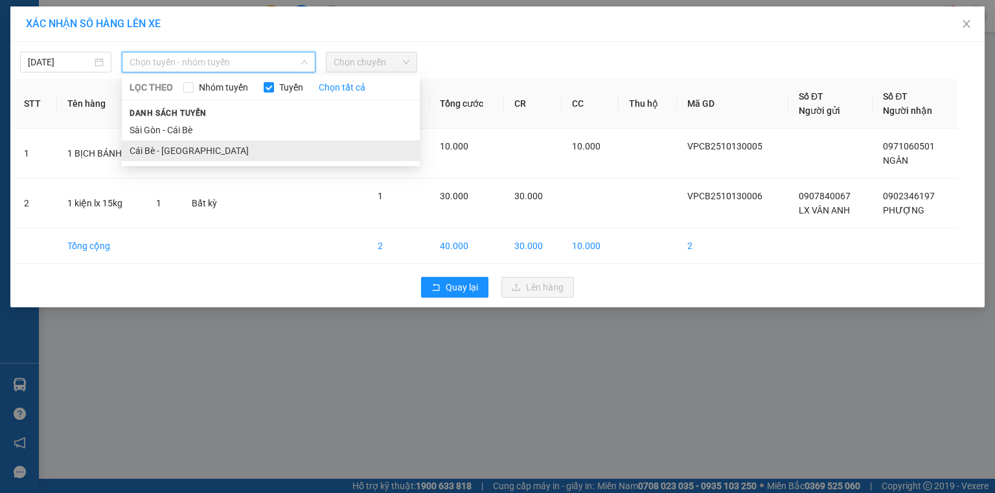
click at [158, 152] on li "Cái Bè - [GEOGRAPHIC_DATA]" at bounding box center [271, 151] width 298 height 21
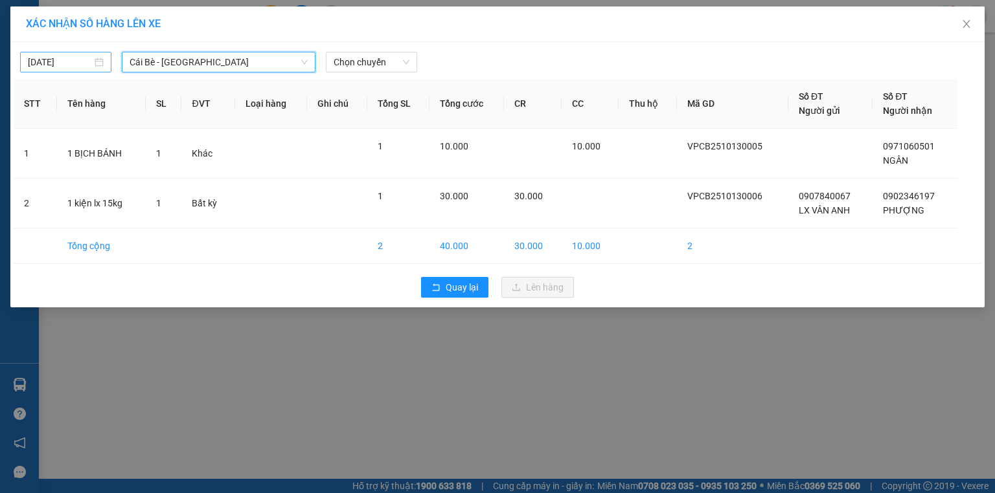
click at [67, 57] on body "Kết quả tìm kiếm ( 0 ) Bộ lọc Gửi 3 ngày gần nhất No Data mylinh.haiduyen 1 Quả…" at bounding box center [497, 246] width 995 height 493
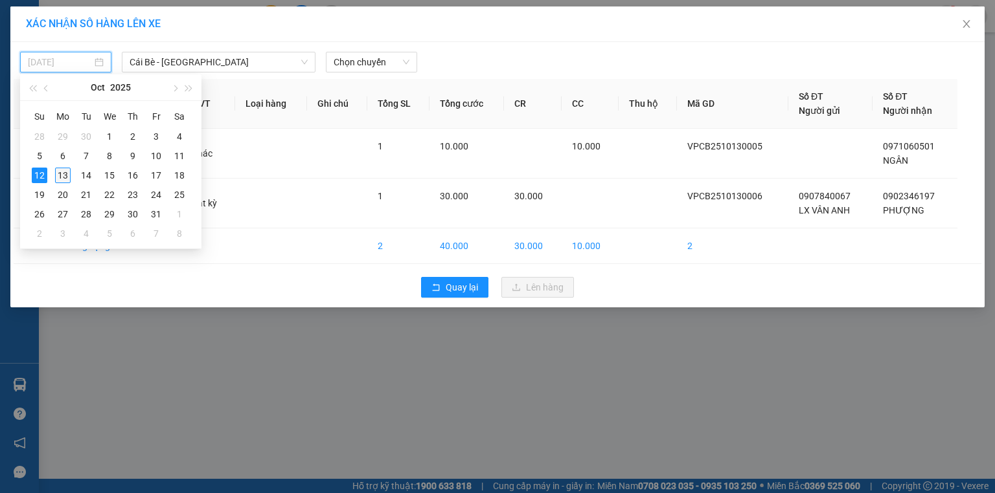
click at [66, 174] on div "13" at bounding box center [63, 176] width 16 height 16
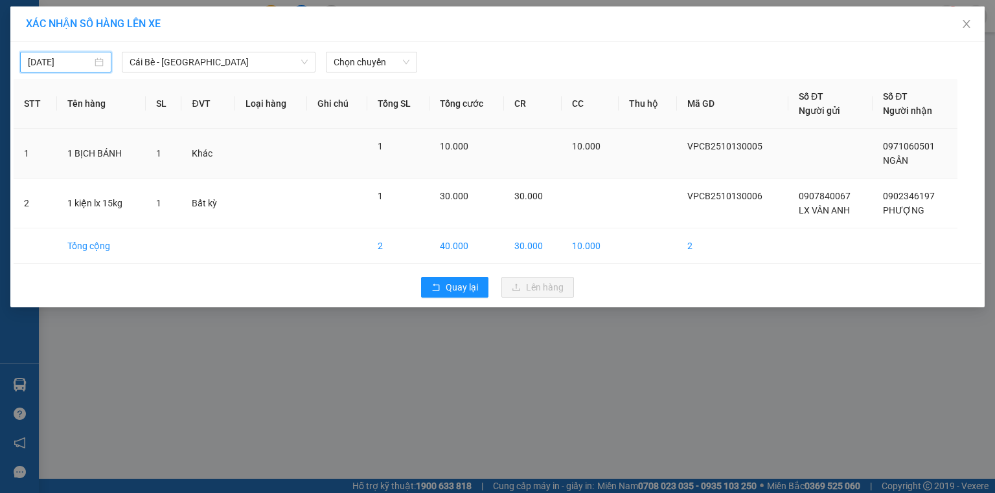
type input "[DATE]"
click at [359, 60] on span "Chọn chuyến" at bounding box center [371, 61] width 76 height 19
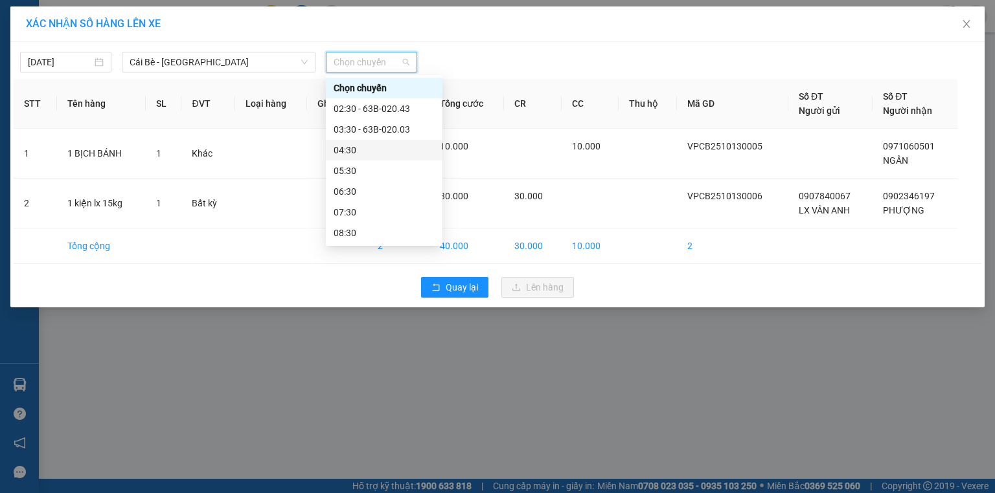
click at [370, 152] on div "04:30" at bounding box center [383, 150] width 101 height 14
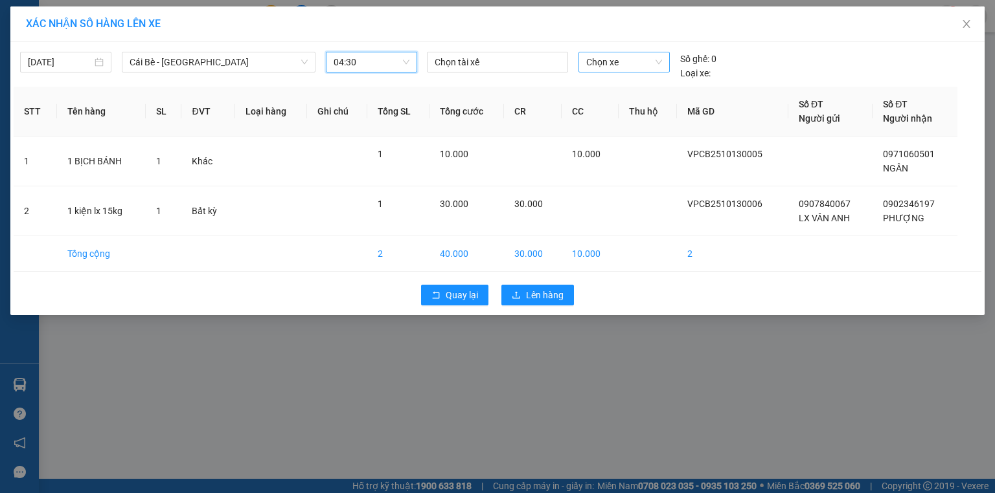
click at [622, 64] on span "Chọn xe" at bounding box center [623, 61] width 75 height 19
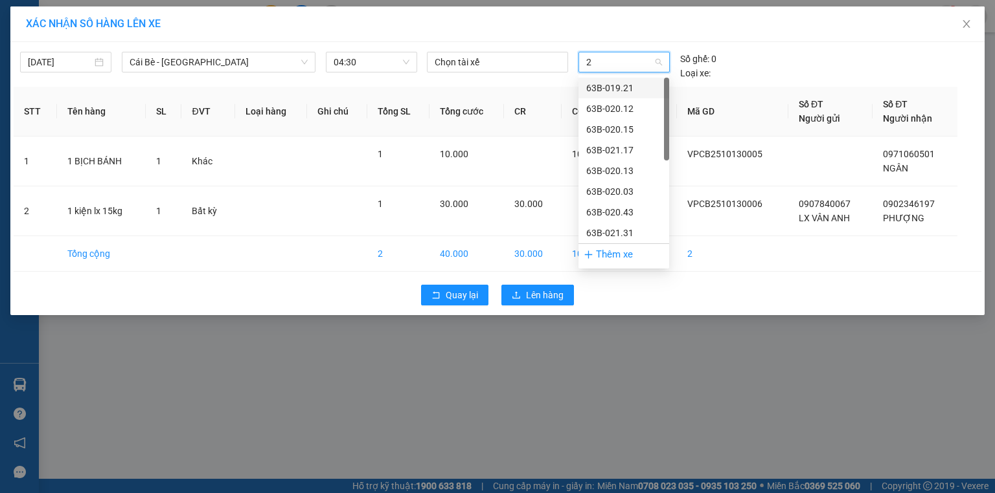
type input "27"
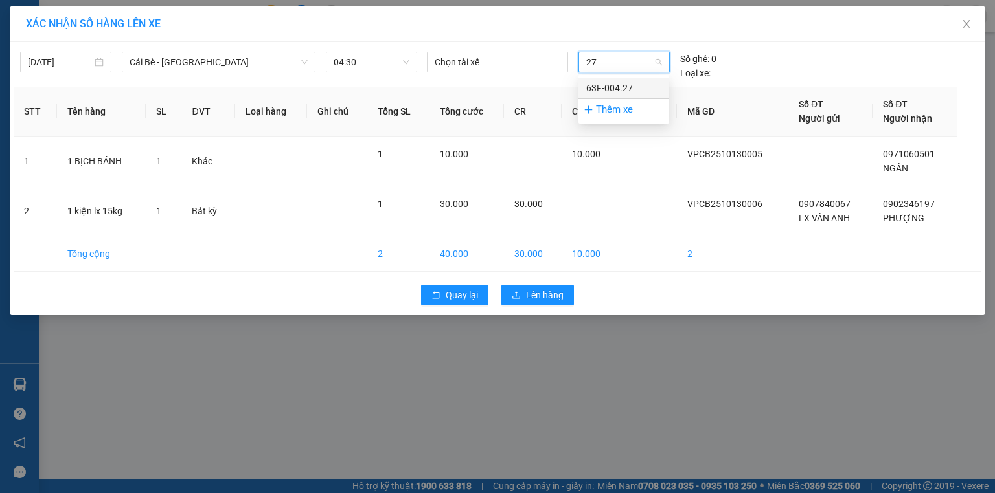
click at [608, 85] on div "63F-004.27" at bounding box center [623, 88] width 75 height 14
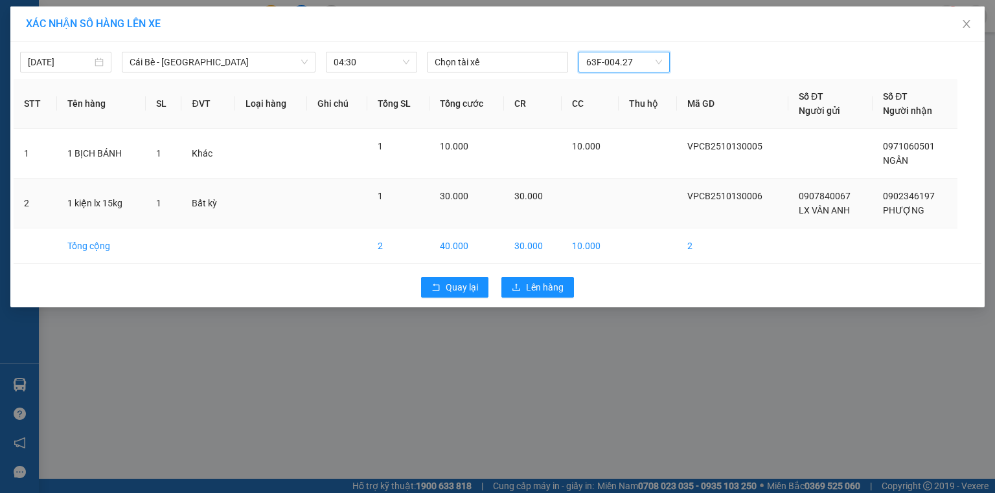
drag, startPoint x: 433, startPoint y: 124, endPoint x: 515, endPoint y: 184, distance: 101.5
click at [432, 124] on tr "STT Tên hàng SL ĐVT Loại hàng Ghi chú Tổng SL Tổng cước CR CC Thu hộ Mã GD Số Đ…" at bounding box center [497, 104] width 967 height 50
click at [554, 289] on span "Lên hàng" at bounding box center [545, 287] width 38 height 14
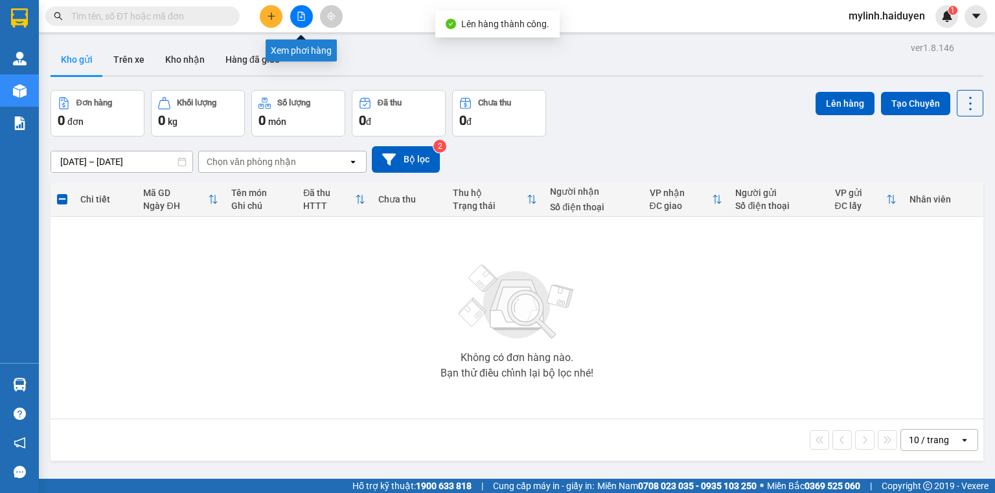
click at [305, 17] on icon "file-add" at bounding box center [301, 16] width 9 height 9
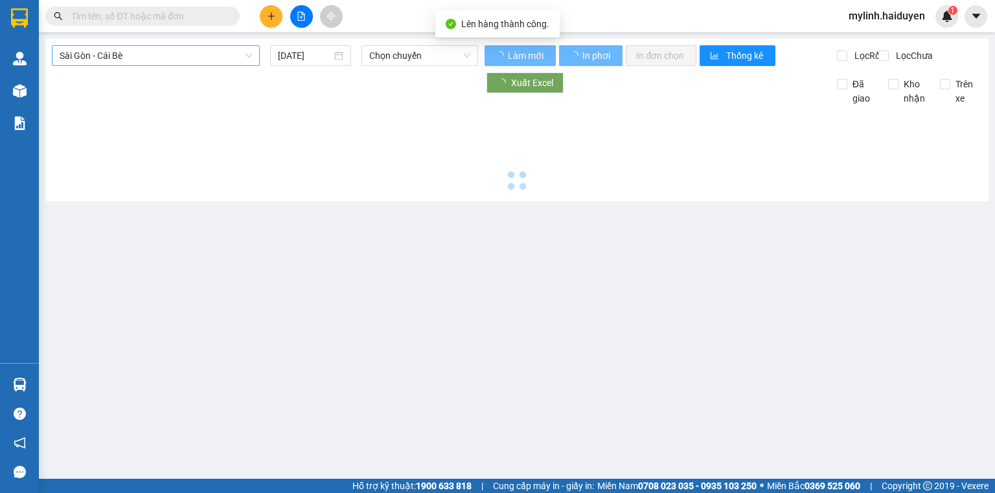
type input "[DATE]"
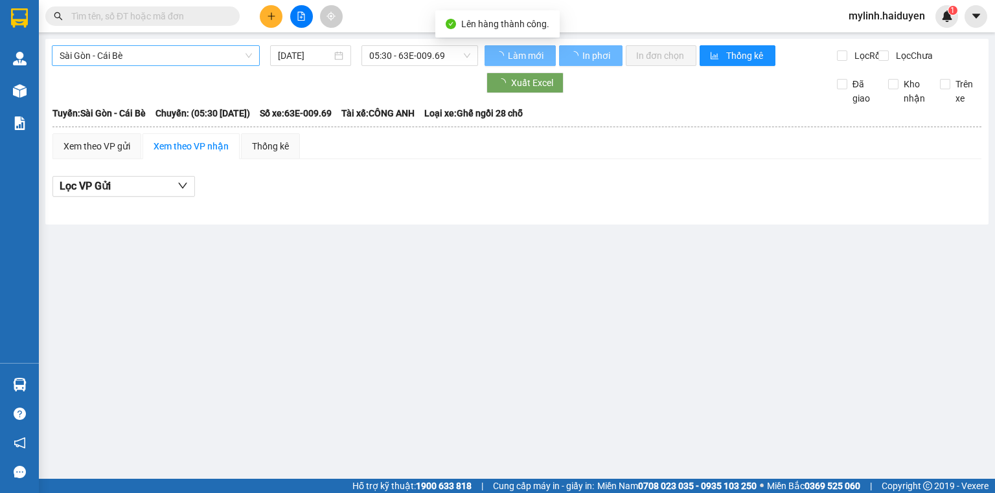
click at [166, 54] on span "Sài Gòn - Cái Bè" at bounding box center [156, 55] width 192 height 19
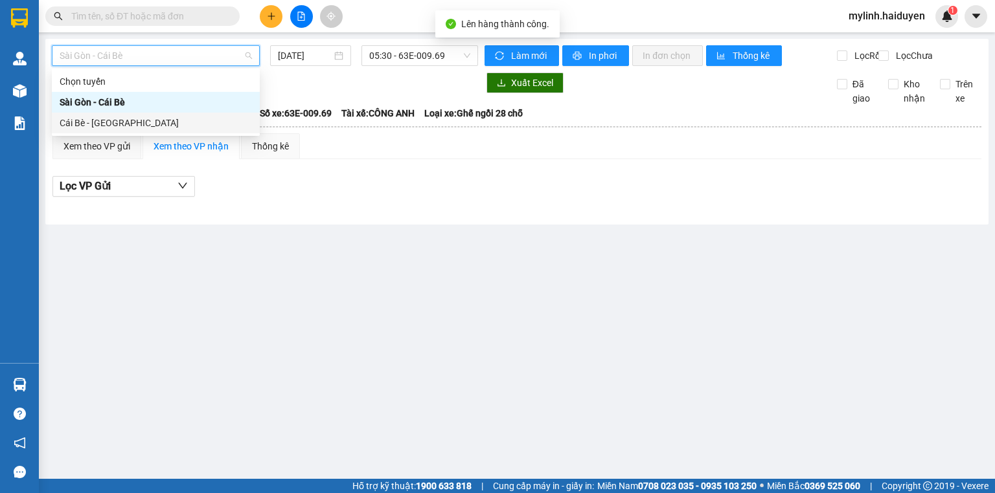
drag, startPoint x: 117, startPoint y: 126, endPoint x: 299, endPoint y: 87, distance: 186.7
click at [117, 126] on div "Cái Bè - [GEOGRAPHIC_DATA]" at bounding box center [156, 123] width 192 height 14
type input "[DATE]"
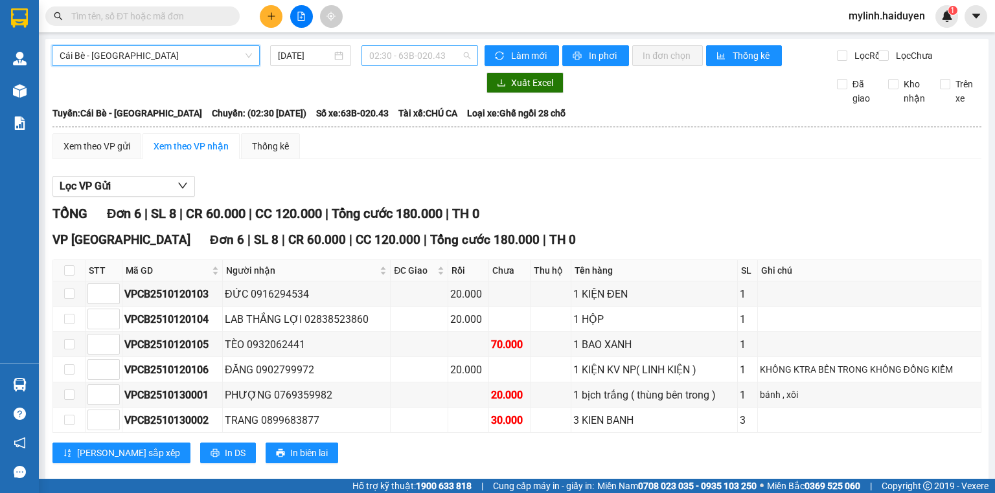
click at [411, 65] on div "02:30 - 63B-020.43" at bounding box center [419, 55] width 117 height 21
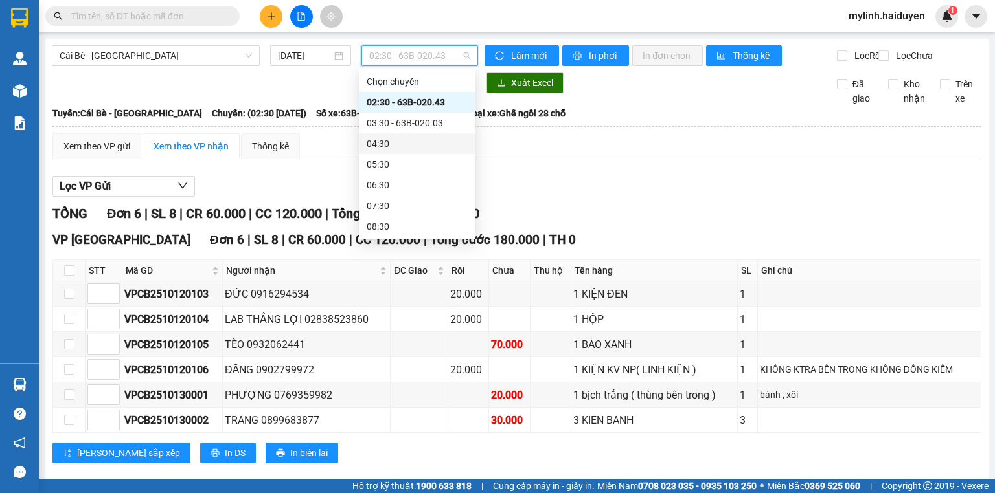
click at [408, 142] on div "04:30" at bounding box center [417, 144] width 101 height 14
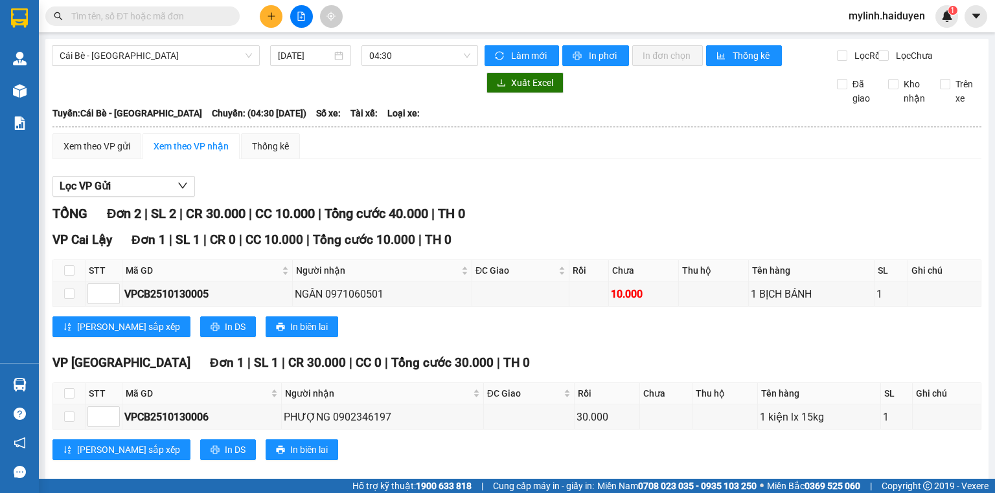
click at [628, 196] on div "Lọc VP Gửi" at bounding box center [516, 186] width 929 height 21
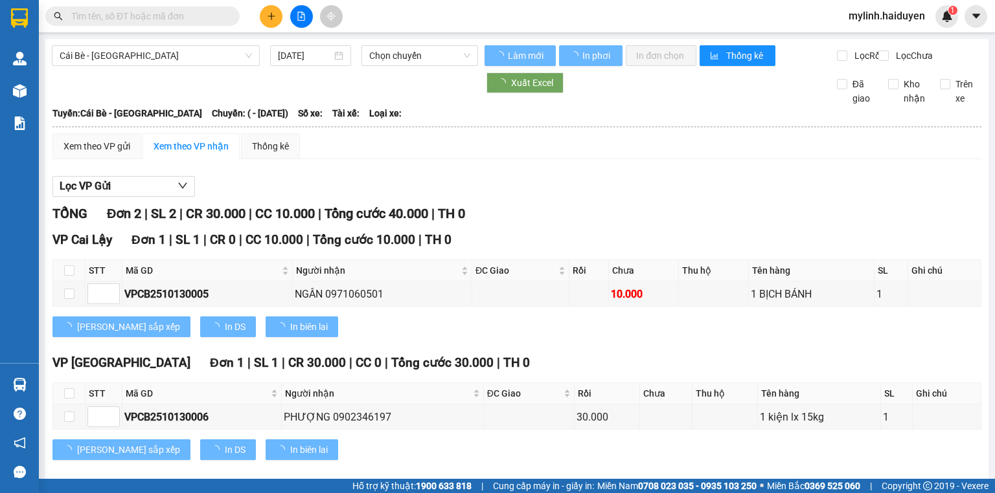
type input "[DATE]"
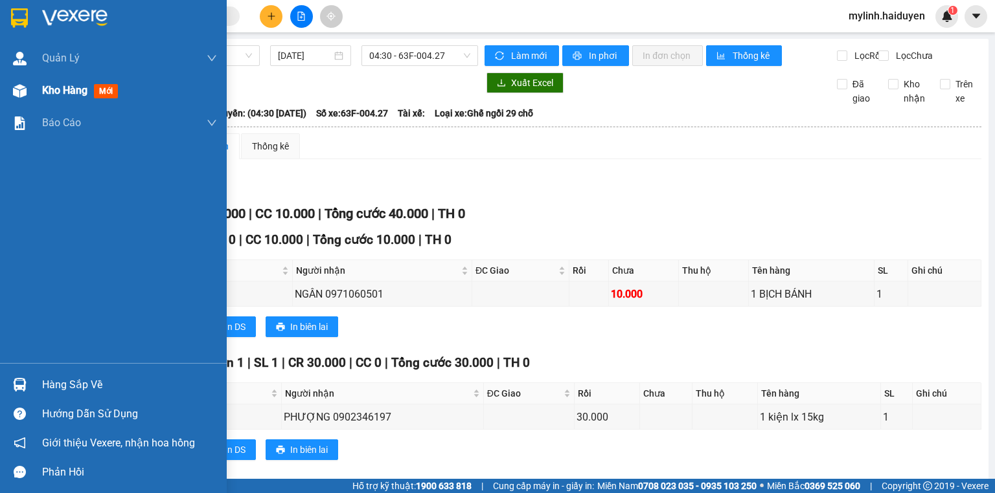
click at [11, 80] on div at bounding box center [19, 91] width 23 height 23
click at [12, 78] on div "Kho hàng mới" at bounding box center [113, 90] width 227 height 32
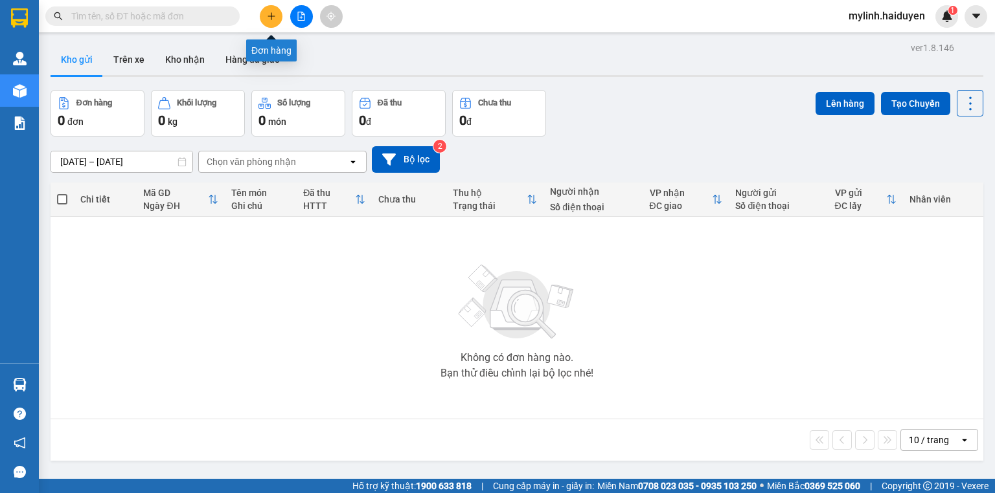
click at [260, 10] on button at bounding box center [271, 16] width 23 height 23
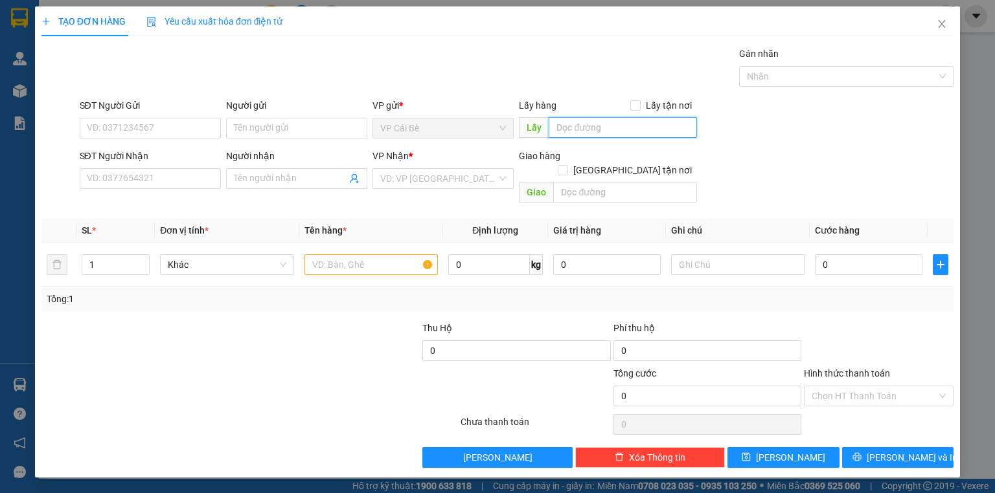
click at [574, 130] on input "text" at bounding box center [622, 127] width 148 height 21
type input "d"
type input "đông hòa"
click at [389, 184] on input "search" at bounding box center [438, 178] width 117 height 19
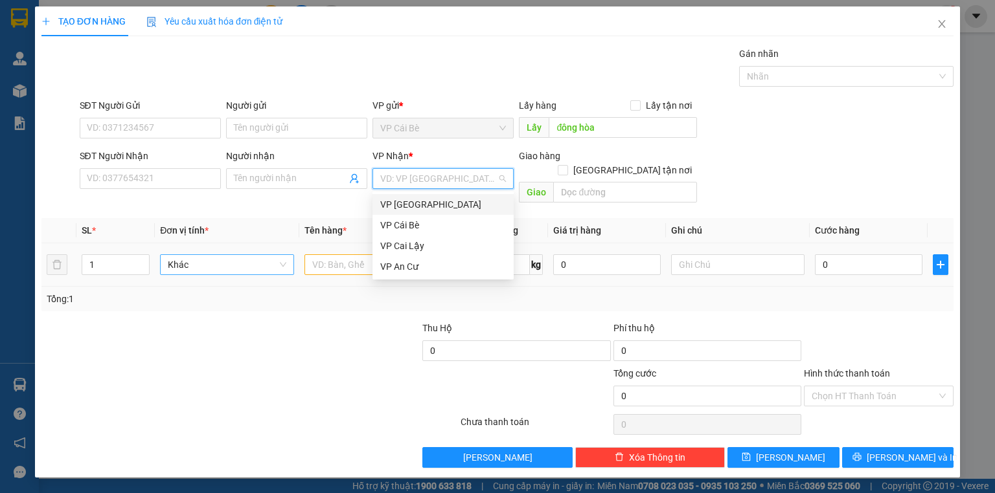
drag, startPoint x: 391, startPoint y: 207, endPoint x: 291, endPoint y: 244, distance: 106.9
click at [387, 208] on div "VP [GEOGRAPHIC_DATA]" at bounding box center [443, 204] width 126 height 14
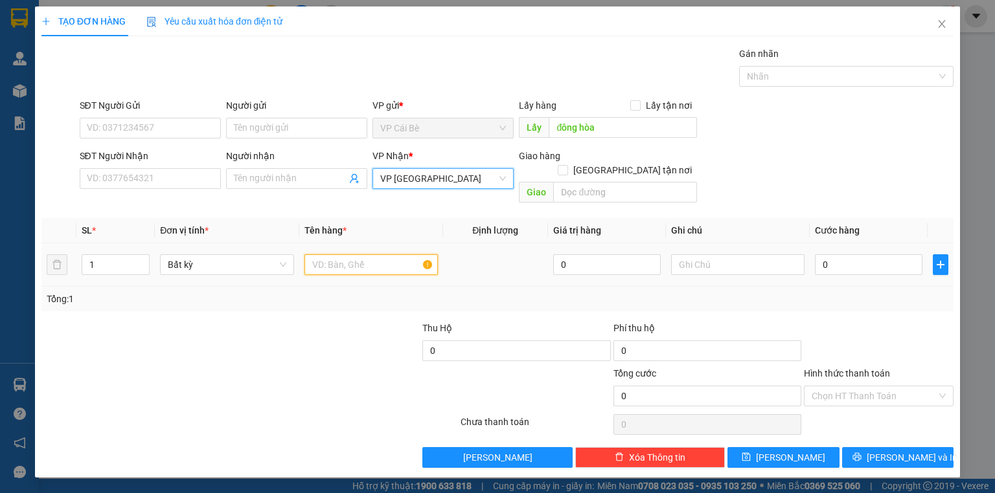
click at [332, 255] on input "text" at bounding box center [370, 264] width 133 height 21
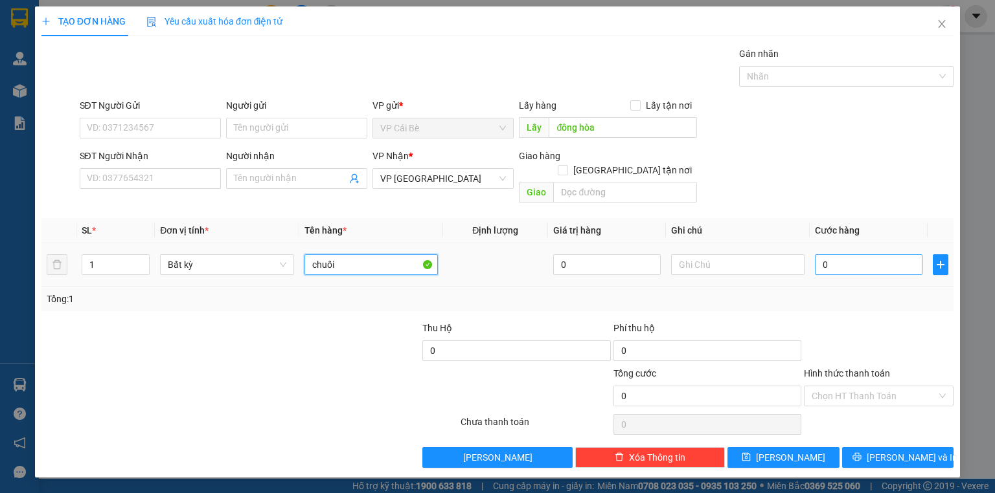
type input "chuối"
click at [835, 254] on input "0" at bounding box center [868, 264] width 107 height 21
type input "3"
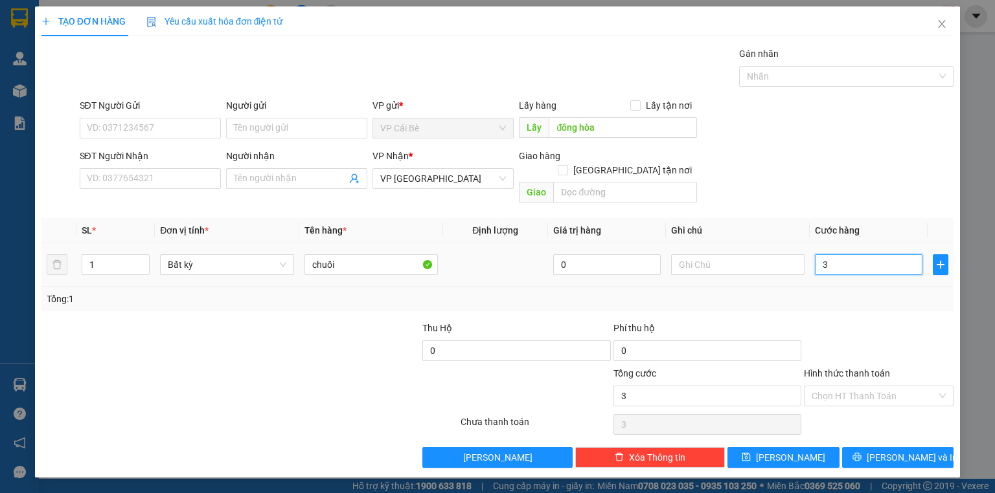
type input "30"
type input "30.000"
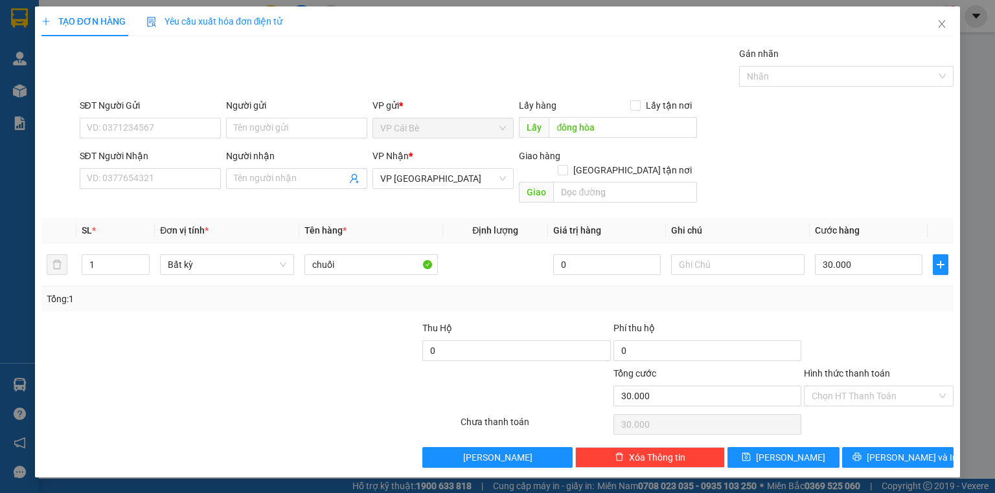
click at [896, 321] on div at bounding box center [878, 343] width 152 height 45
click at [846, 387] on input "Hình thức thanh toán" at bounding box center [873, 396] width 125 height 19
click at [848, 407] on div "Tại văn phòng" at bounding box center [878, 407] width 134 height 14
type input "0"
drag, startPoint x: 792, startPoint y: 438, endPoint x: 784, endPoint y: 438, distance: 8.4
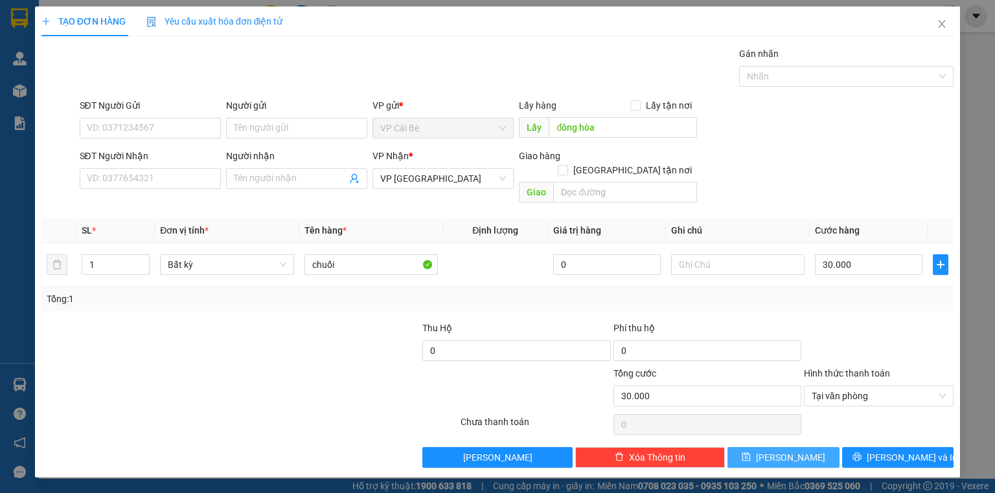
click at [791, 451] on span "[PERSON_NAME]" at bounding box center [790, 458] width 69 height 14
type input "0"
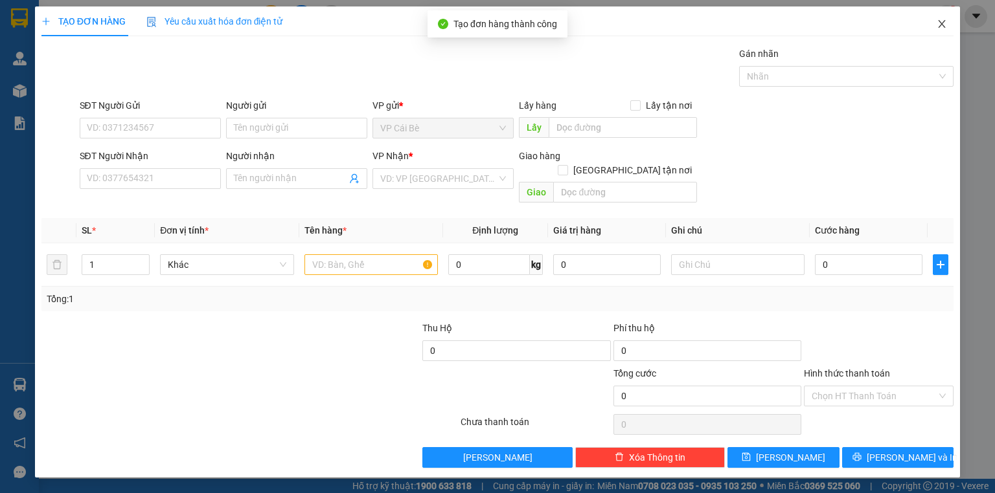
click at [936, 22] on icon "close" at bounding box center [941, 24] width 10 height 10
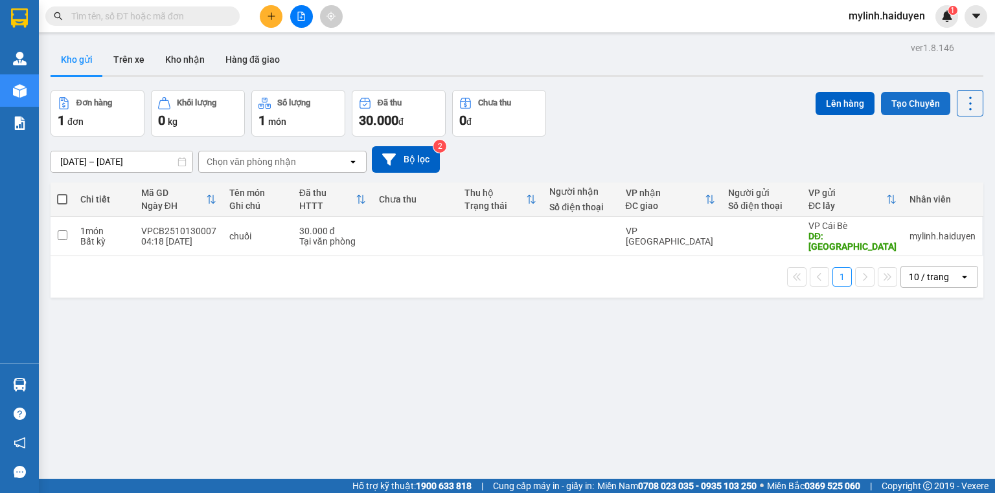
click at [881, 101] on button "Tạo Chuyến" at bounding box center [915, 103] width 69 height 23
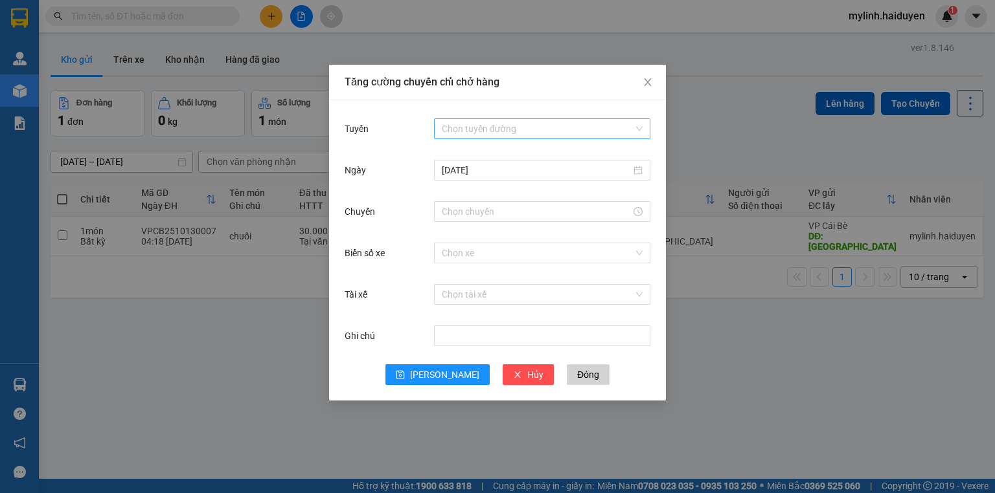
drag, startPoint x: 482, startPoint y: 130, endPoint x: 479, endPoint y: 137, distance: 8.2
click at [481, 130] on input "Tuyến" at bounding box center [538, 128] width 192 height 19
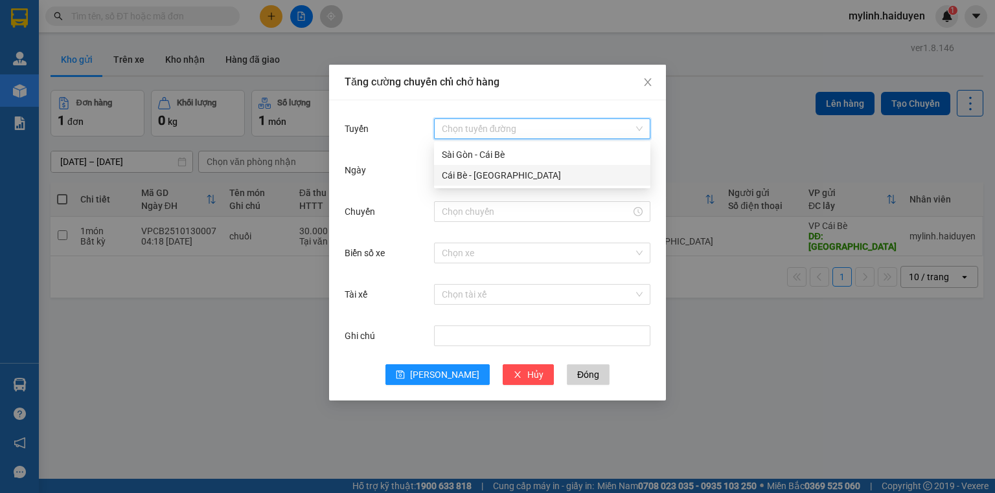
click at [473, 177] on div "Cái Bè - [GEOGRAPHIC_DATA]" at bounding box center [542, 175] width 201 height 14
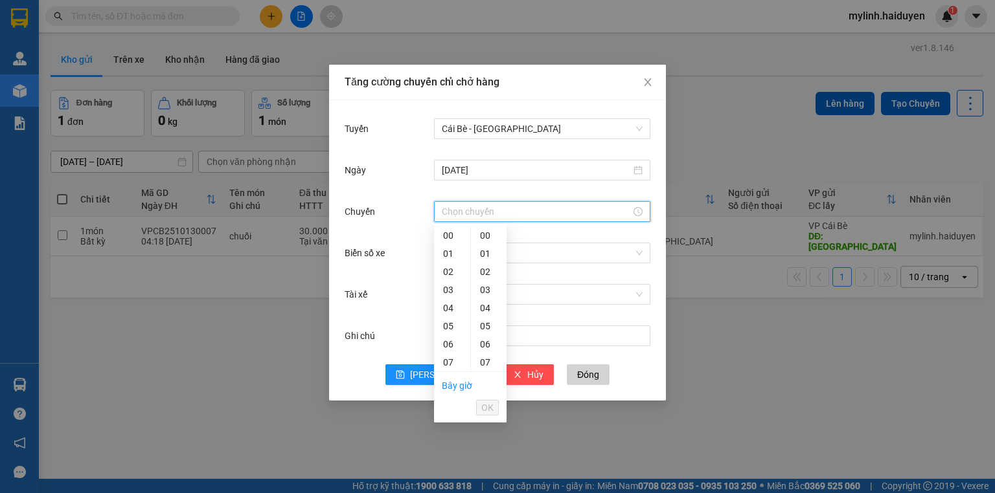
click at [469, 211] on input "Chuyến" at bounding box center [536, 212] width 189 height 14
click at [802, 350] on div "Tăng cường chuyến chỉ chở hàng Tuyến Cái Bè - Sài Gòn Ngày 12/10/2025 Chuyến Bi…" at bounding box center [497, 246] width 995 height 493
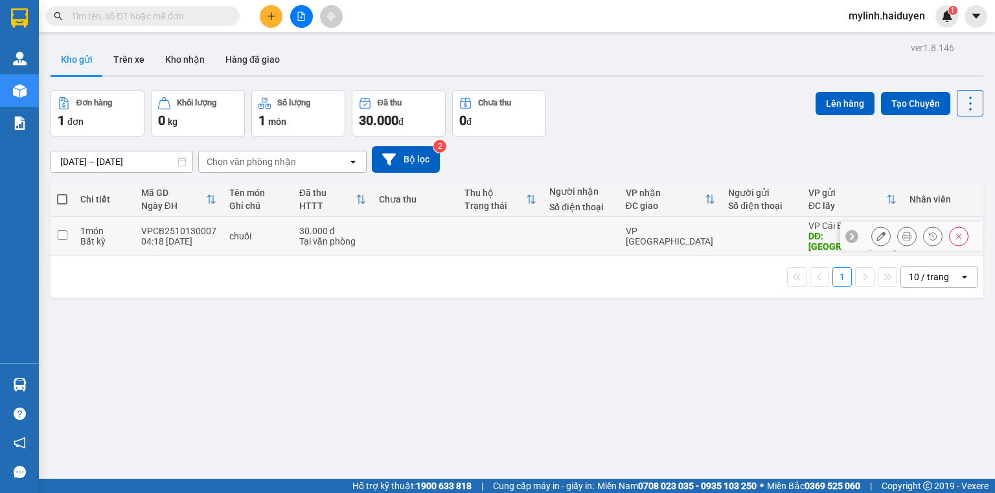
drag, startPoint x: 464, startPoint y: 239, endPoint x: 481, endPoint y: 234, distance: 18.1
click at [464, 238] on td at bounding box center [500, 236] width 85 height 39
checkbox input "true"
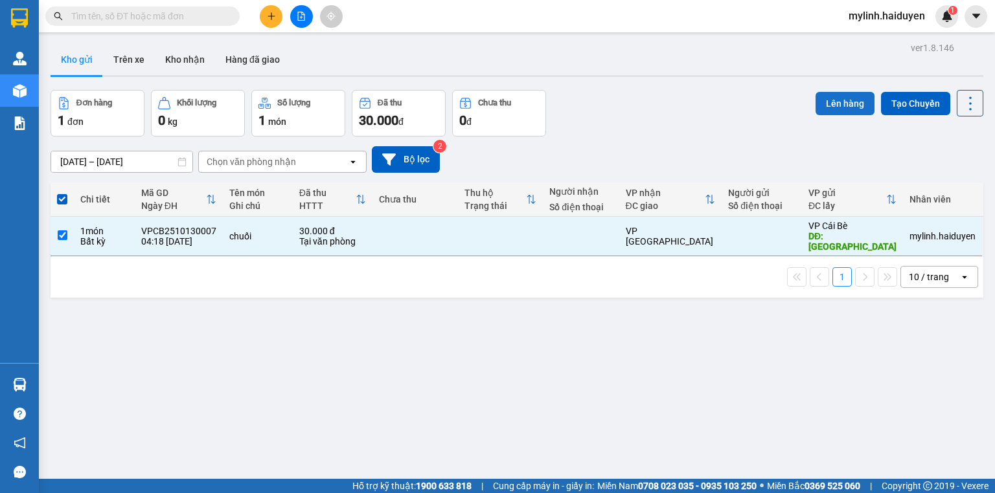
click at [830, 98] on button "Lên hàng" at bounding box center [844, 103] width 59 height 23
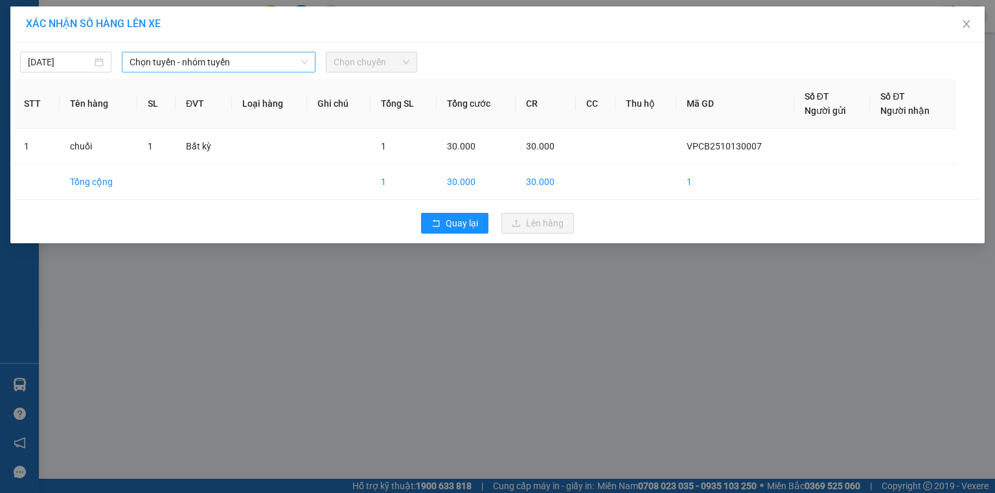
click at [291, 63] on span "Chọn tuyến - nhóm tuyến" at bounding box center [219, 61] width 178 height 19
click at [100, 64] on div "[DATE]" at bounding box center [66, 62] width 76 height 14
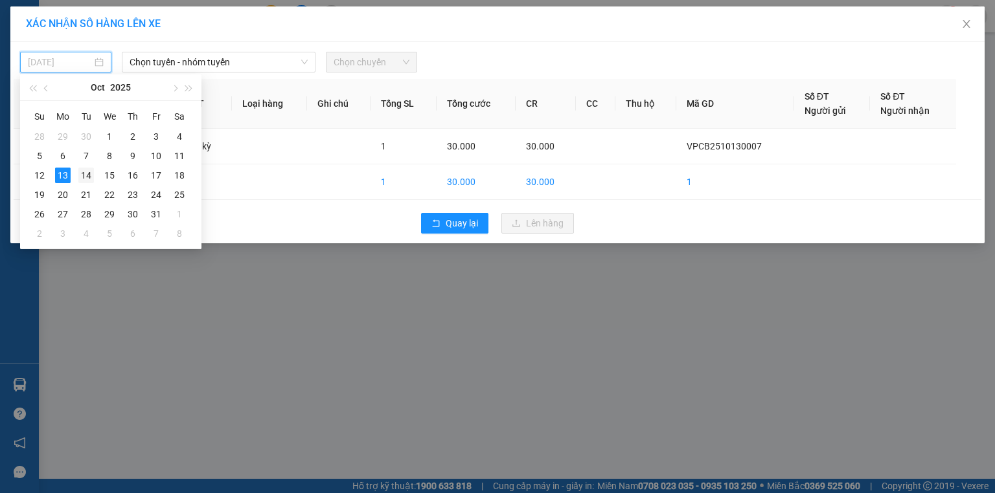
click at [83, 174] on div "14" at bounding box center [86, 176] width 16 height 16
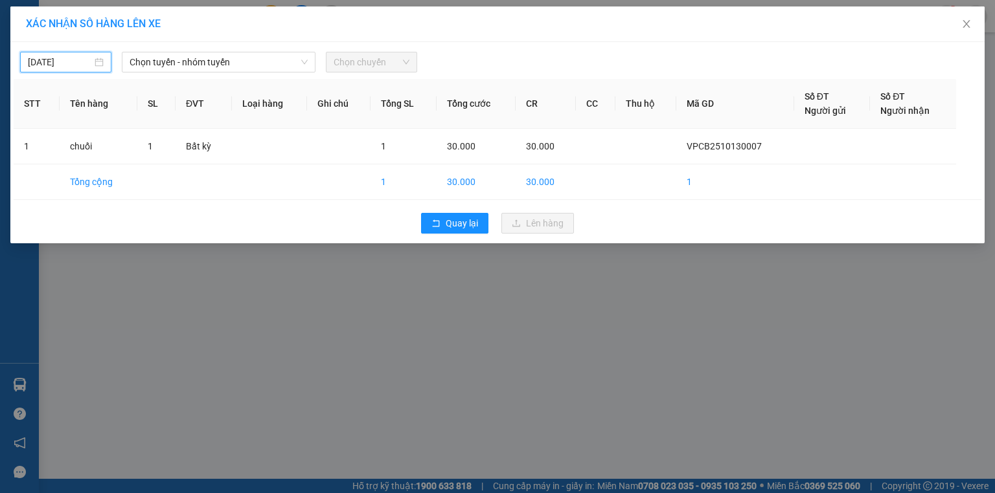
click at [74, 67] on input "[DATE]" at bounding box center [60, 62] width 64 height 14
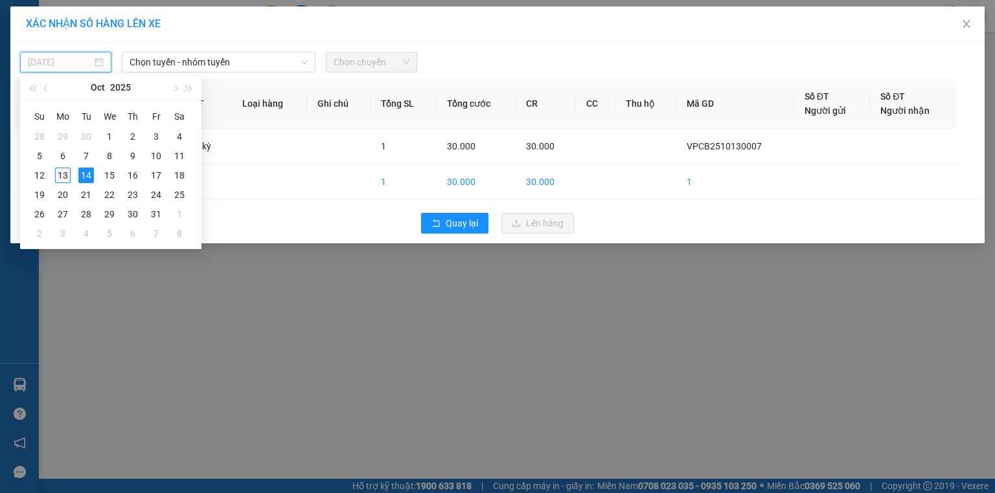
click at [63, 170] on div "13" at bounding box center [63, 176] width 16 height 16
type input "[DATE]"
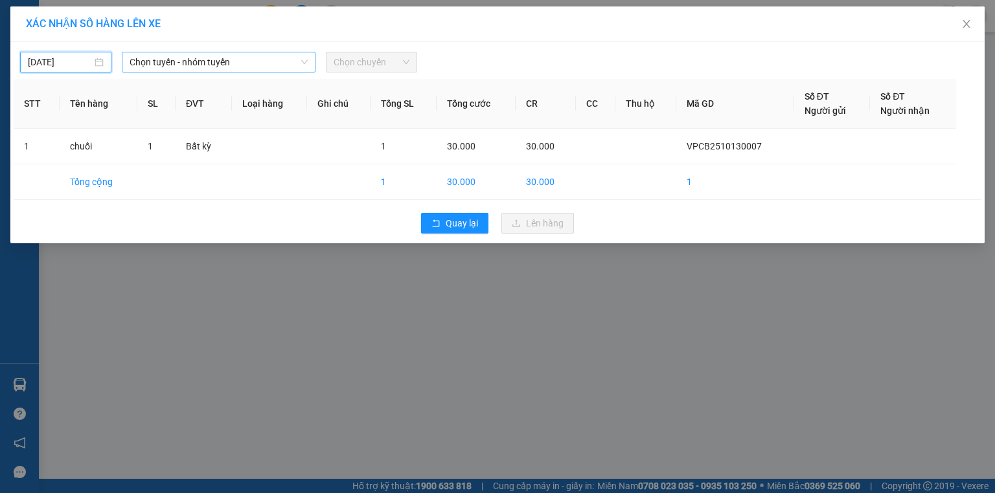
click at [186, 62] on span "Chọn tuyến - nhóm tuyến" at bounding box center [219, 61] width 178 height 19
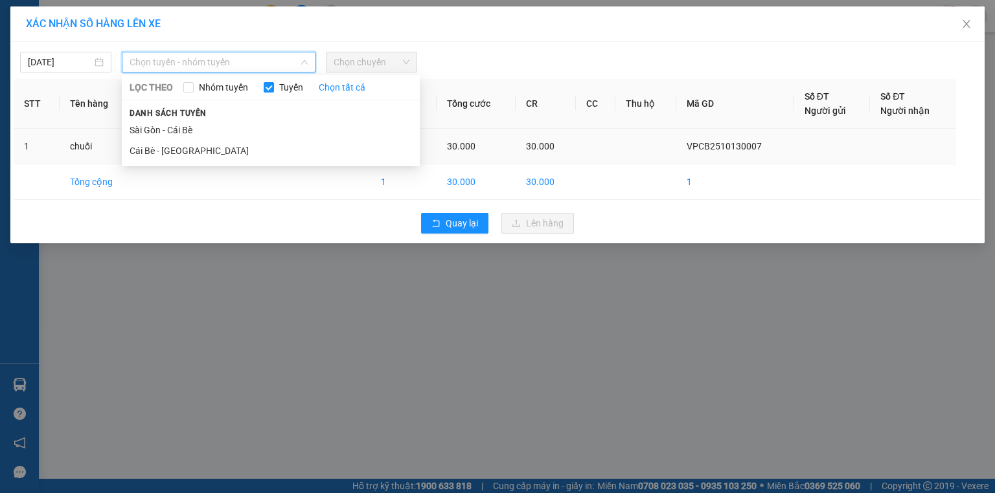
drag, startPoint x: 156, startPoint y: 149, endPoint x: 173, endPoint y: 147, distance: 16.9
click at [157, 150] on li "Cái Bè - [GEOGRAPHIC_DATA]" at bounding box center [271, 151] width 298 height 21
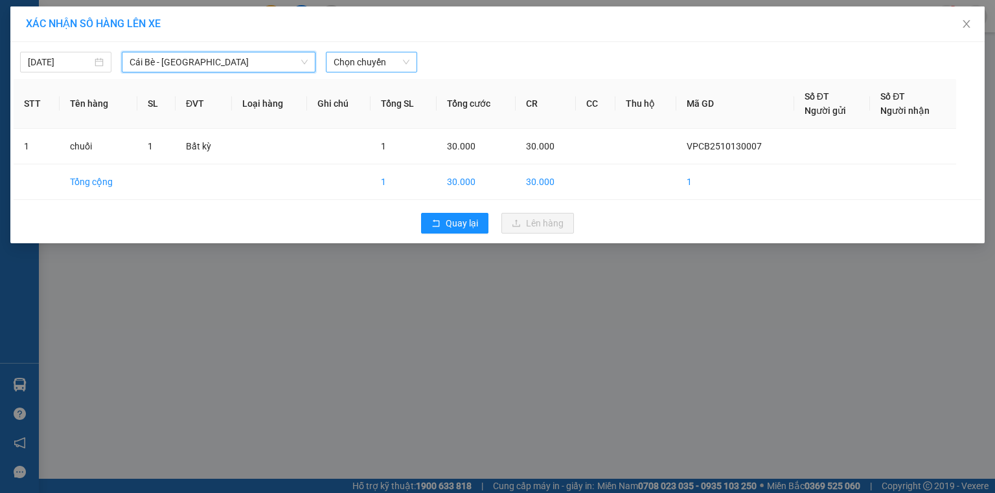
click at [376, 67] on span "Chọn chuyến" at bounding box center [371, 61] width 76 height 19
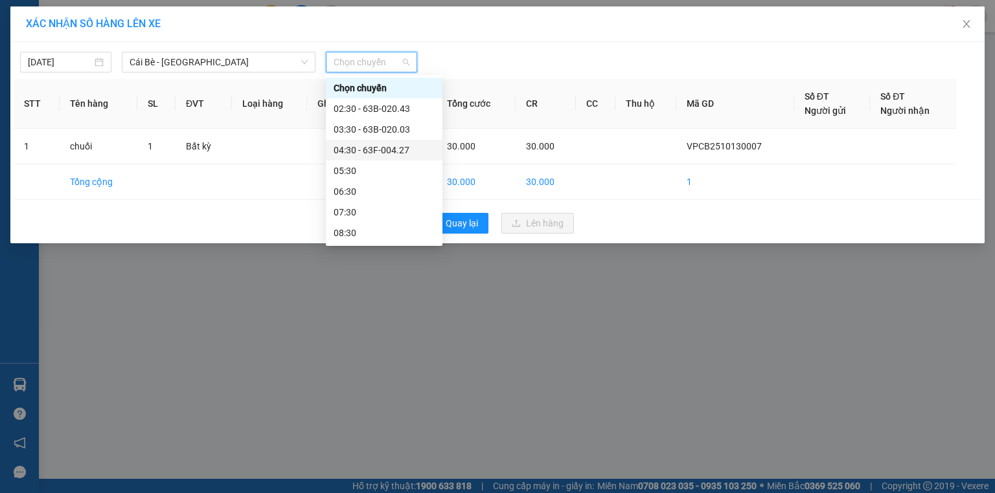
click at [377, 146] on div "04:30 - 63F-004.27" at bounding box center [383, 150] width 101 height 14
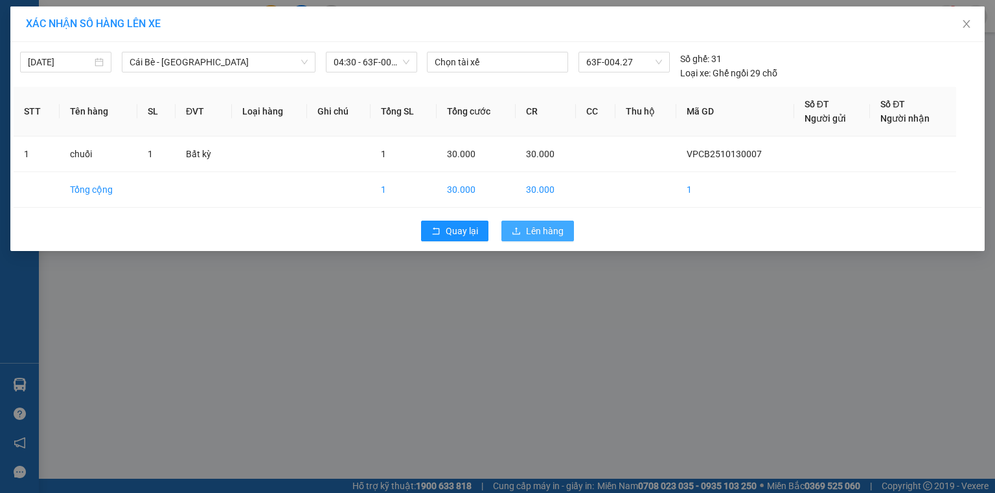
click at [531, 228] on span "Lên hàng" at bounding box center [545, 231] width 38 height 14
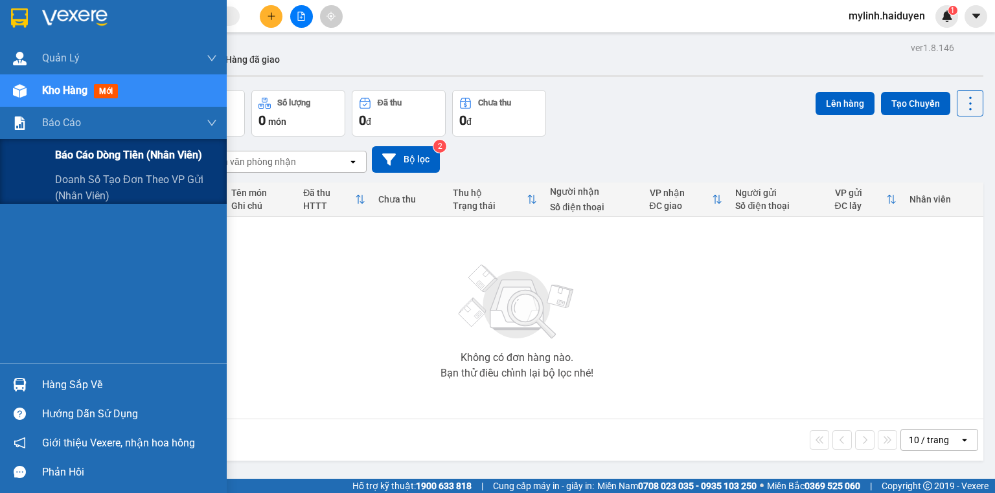
click at [107, 160] on span "Báo cáo dòng tiền (nhân viên)" at bounding box center [128, 155] width 147 height 16
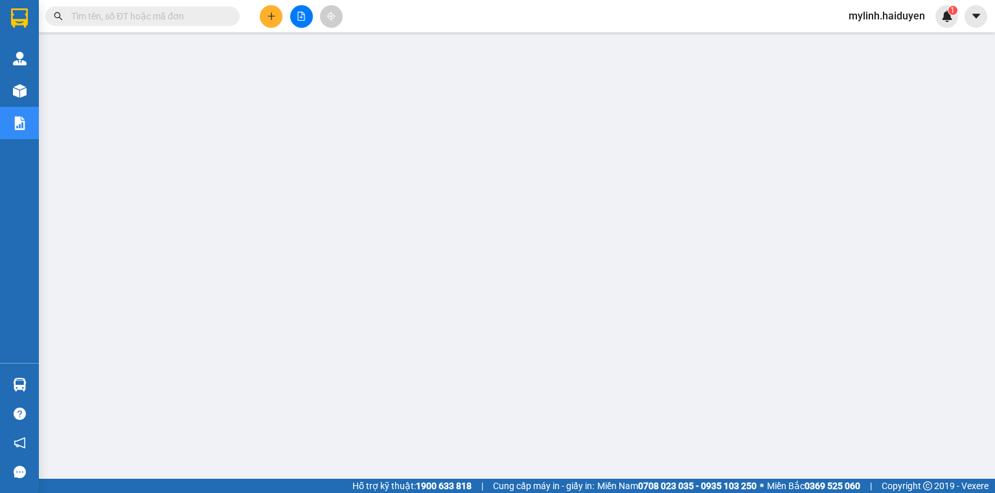
click at [164, 14] on input "text" at bounding box center [147, 16] width 153 height 14
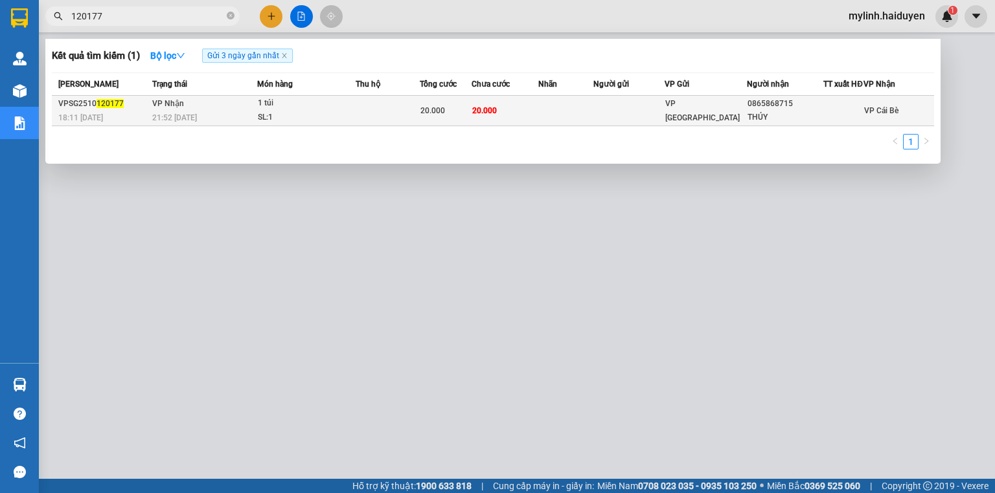
type input "120177"
click at [254, 117] on td "VP Nhận 21:52 - 12/10" at bounding box center [203, 111] width 108 height 30
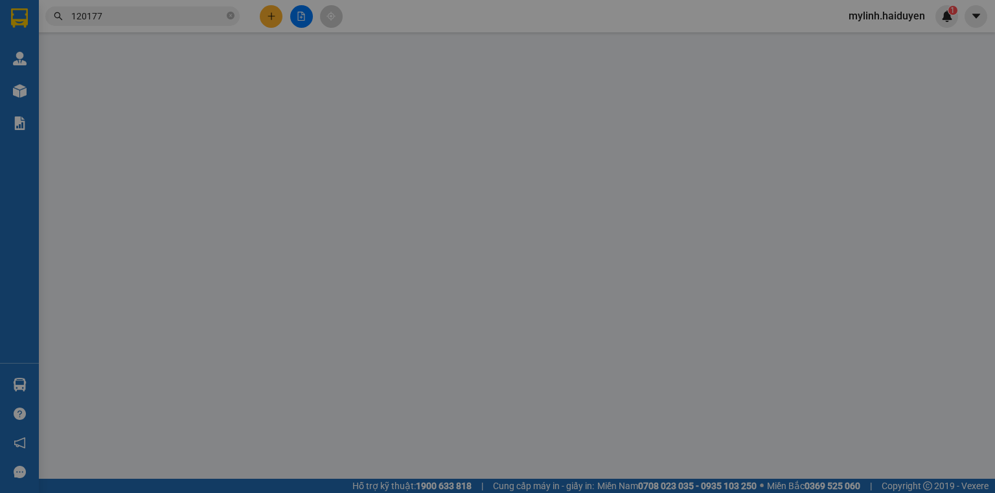
type input "0865868715"
type input "THÚY"
type input "0"
type input "20.000"
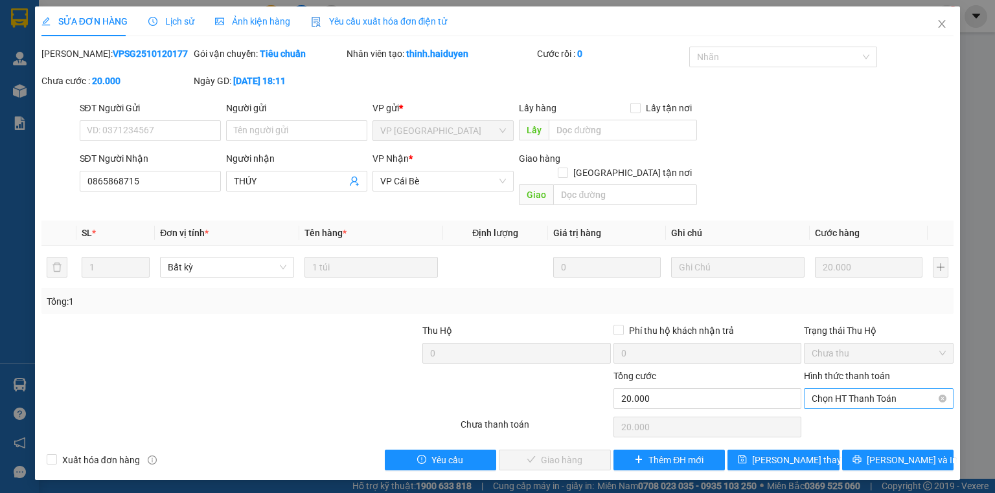
drag, startPoint x: 837, startPoint y: 372, endPoint x: 827, endPoint y: 389, distance: 20.3
click at [837, 374] on div "Hình thức thanh toán Chọn HT Thanh Toán" at bounding box center [879, 391] width 150 height 45
click at [830, 389] on span "Chọn HT Thanh Toán" at bounding box center [878, 398] width 134 height 19
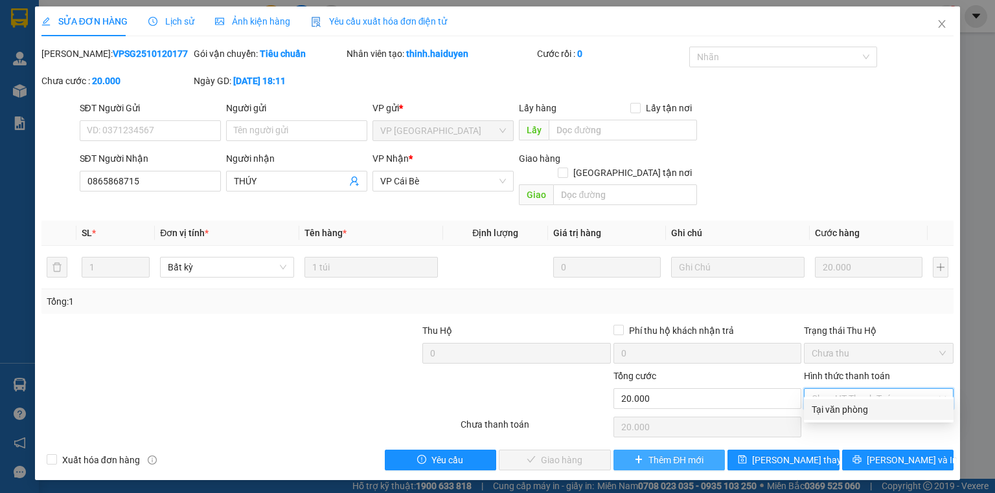
drag, startPoint x: 823, startPoint y: 404, endPoint x: 659, endPoint y: 436, distance: 167.5
click at [821, 405] on div "Tại văn phòng" at bounding box center [878, 410] width 134 height 14
type input "0"
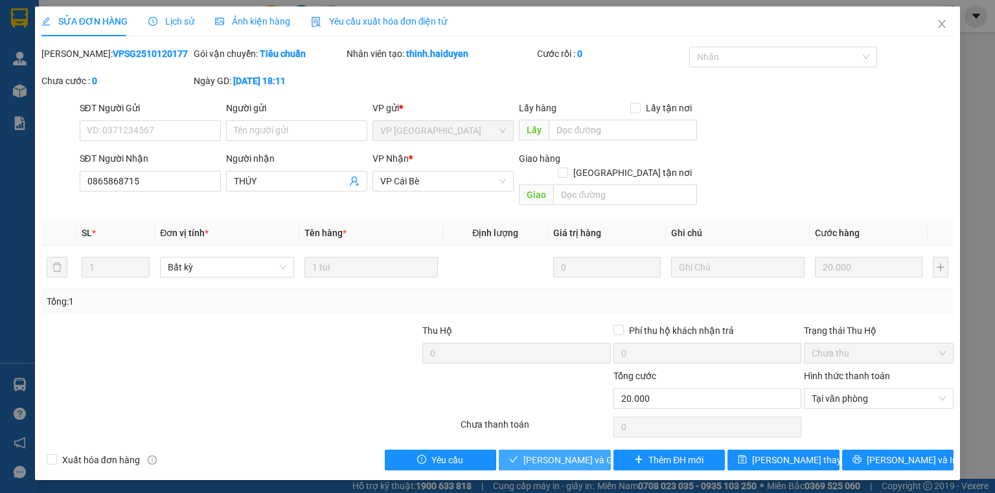
drag, startPoint x: 535, startPoint y: 448, endPoint x: 582, endPoint y: 407, distance: 62.4
click at [535, 453] on span "Lưu và Giao hàng" at bounding box center [585, 460] width 124 height 14
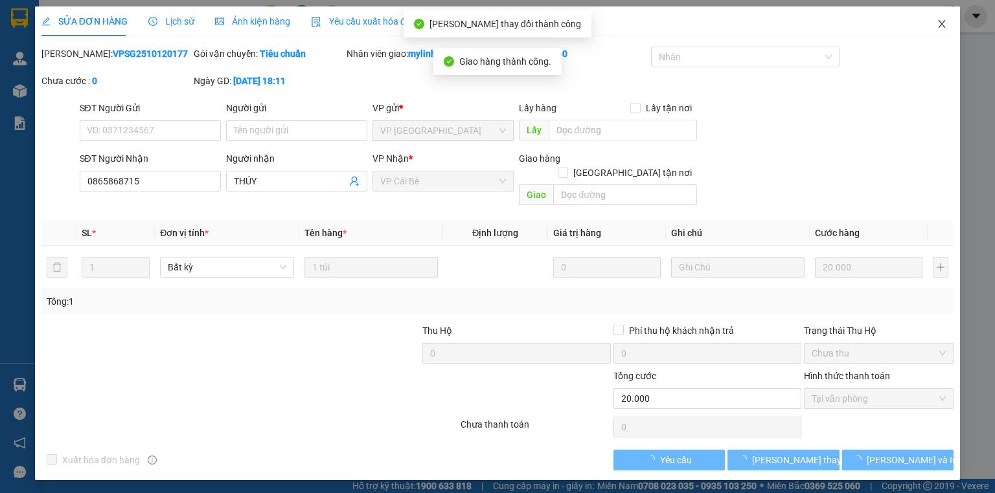
click at [934, 14] on span "Close" at bounding box center [941, 24] width 36 height 36
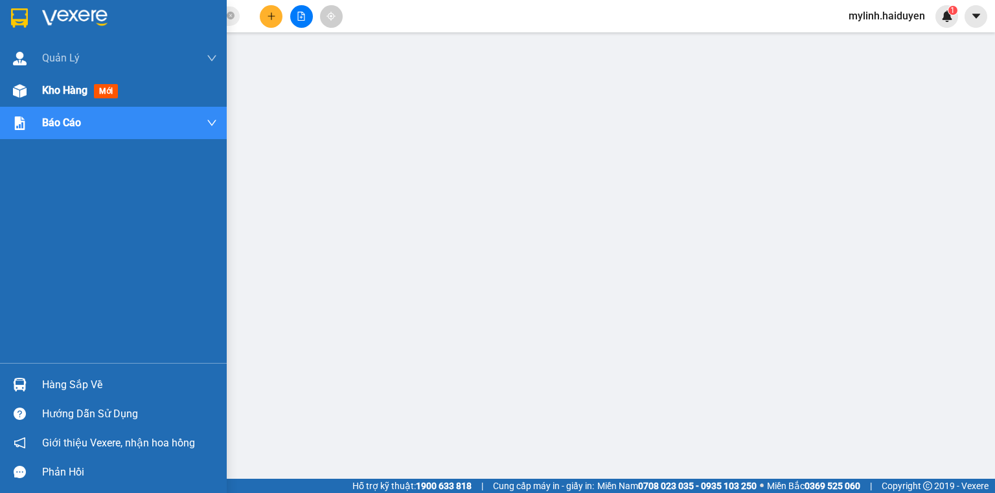
click at [70, 84] on span "Kho hàng" at bounding box center [64, 90] width 45 height 12
click at [71, 84] on span "Kho hàng" at bounding box center [64, 90] width 45 height 12
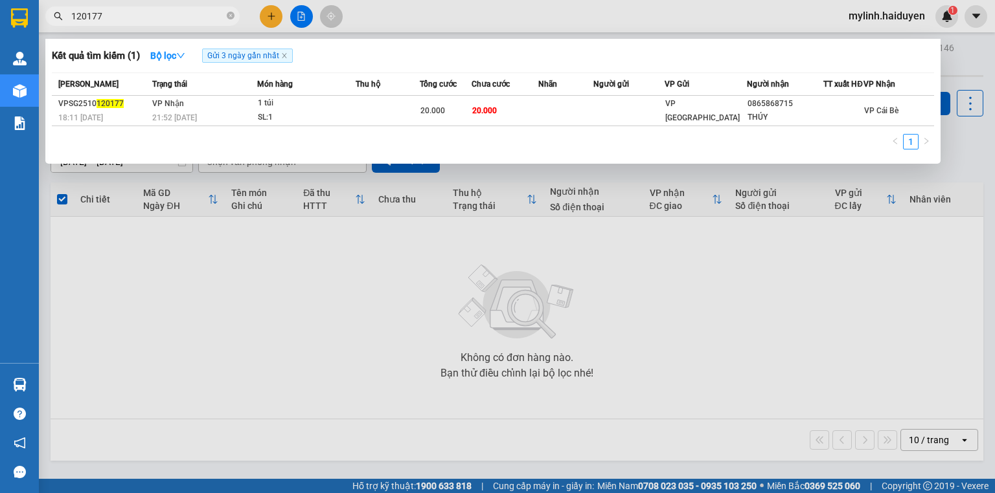
click at [161, 13] on input "120177" at bounding box center [147, 16] width 153 height 14
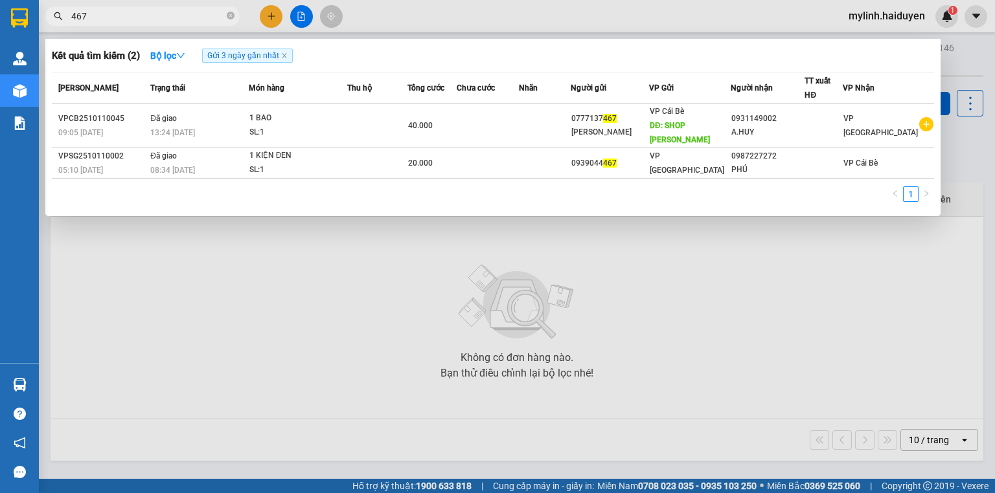
drag, startPoint x: 105, startPoint y: 18, endPoint x: 52, endPoint y: 32, distance: 55.0
click at [52, 28] on div "Kết quả tìm kiếm ( 2 ) Bộ lọc Gửi 3 ngày gần nhất Mã ĐH Trạng thái Món hàng Thu…" at bounding box center [126, 16] width 253 height 23
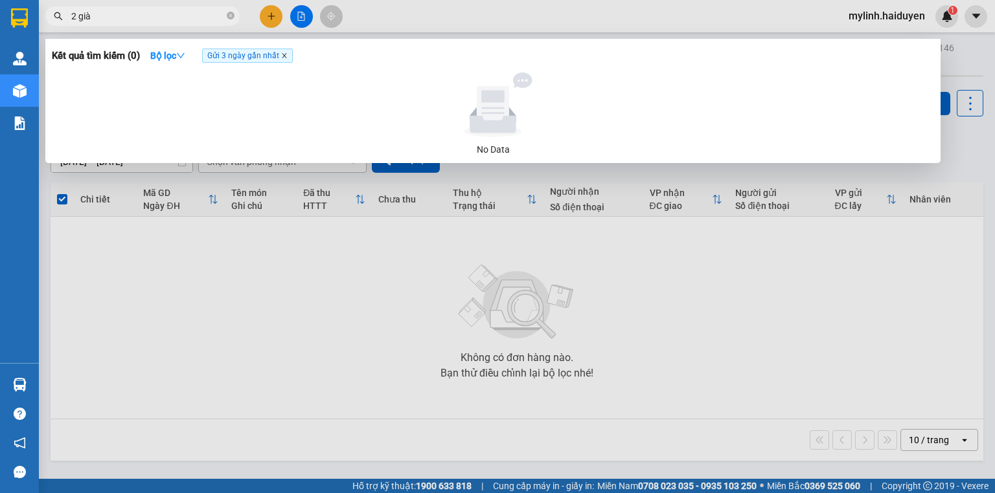
type input "2 già"
click at [286, 57] on icon "close" at bounding box center [284, 56] width 5 height 5
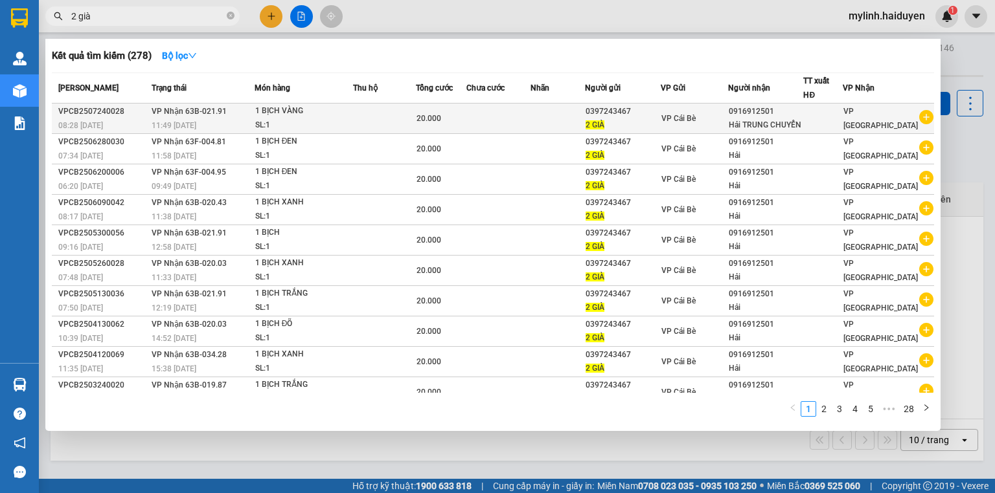
click at [570, 122] on td at bounding box center [557, 119] width 54 height 30
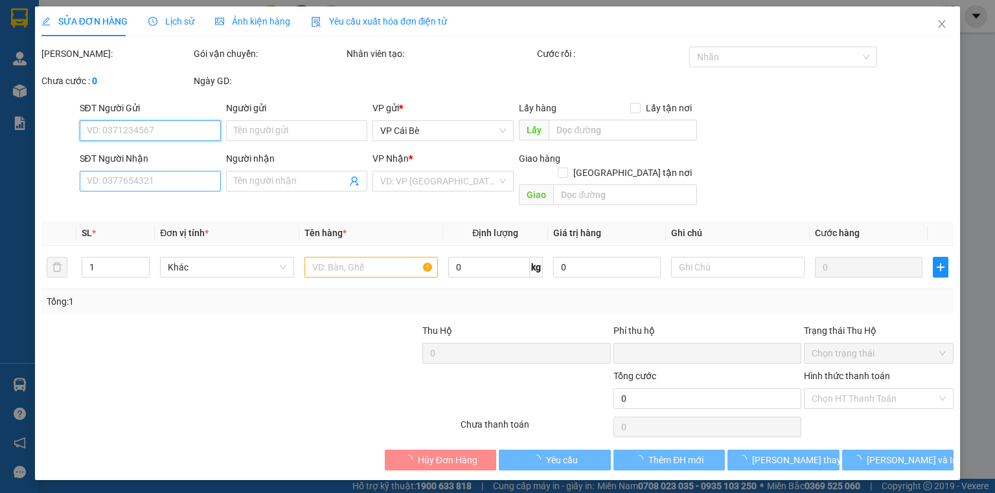
type input "0397243467"
type input "2 GIÀ"
type input "0916912501"
type input "Hải TRUNG CHUYỂN"
type input "0"
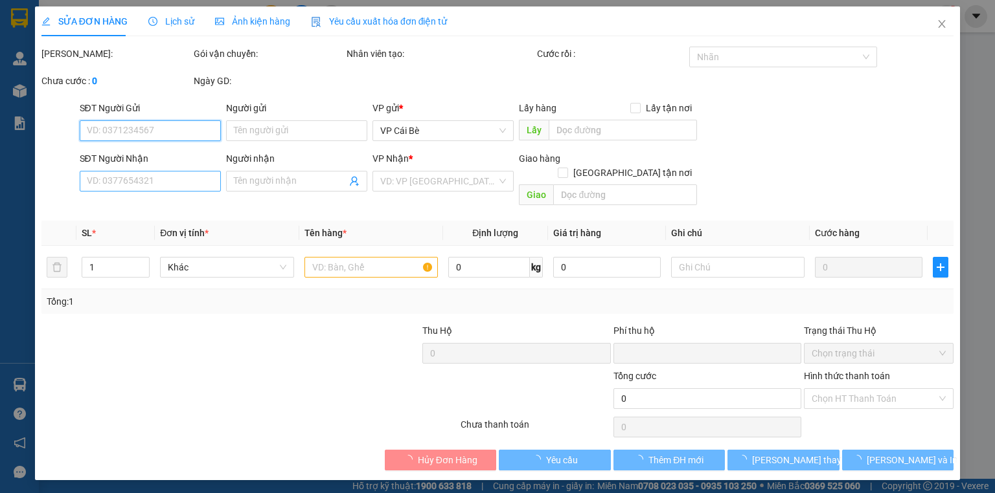
type input "20.000"
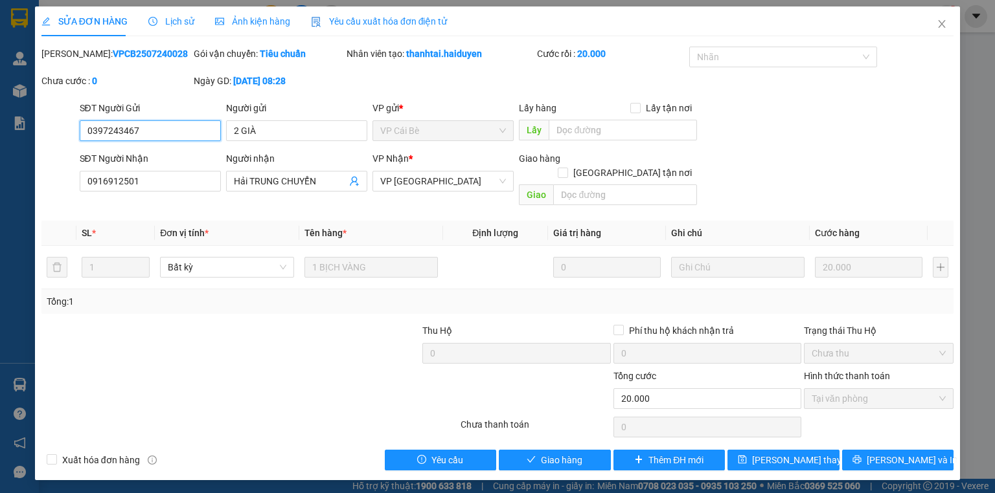
click at [150, 124] on input "0397243467" at bounding box center [150, 130] width 141 height 21
click at [148, 127] on input "0397243467" at bounding box center [150, 130] width 141 height 21
drag, startPoint x: 182, startPoint y: 311, endPoint x: 146, endPoint y: 177, distance: 139.5
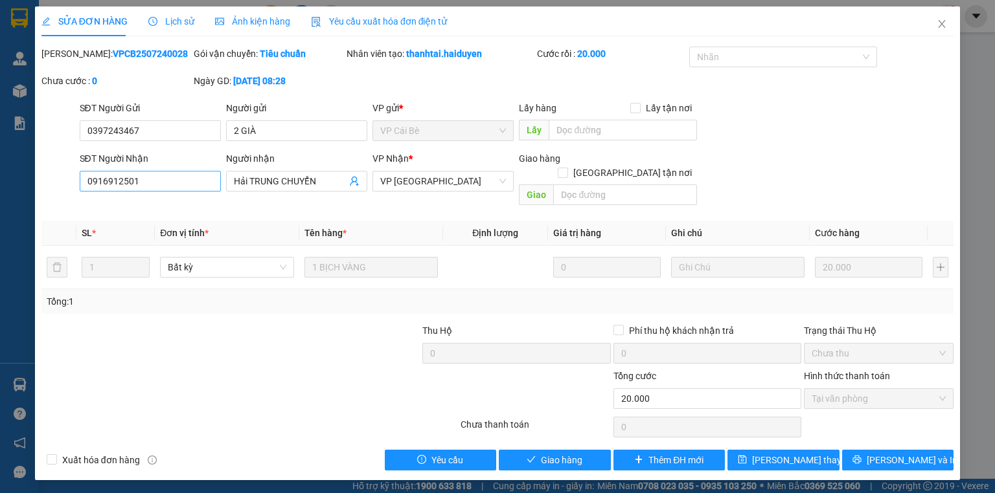
click at [181, 324] on div at bounding box center [135, 346] width 190 height 45
click at [139, 132] on input "0397243467" at bounding box center [150, 130] width 141 height 21
drag, startPoint x: 139, startPoint y: 132, endPoint x: 150, endPoint y: 132, distance: 11.7
click at [139, 132] on input "0397243467" at bounding box center [150, 130] width 141 height 21
click at [93, 128] on input "0397243467" at bounding box center [150, 130] width 141 height 21
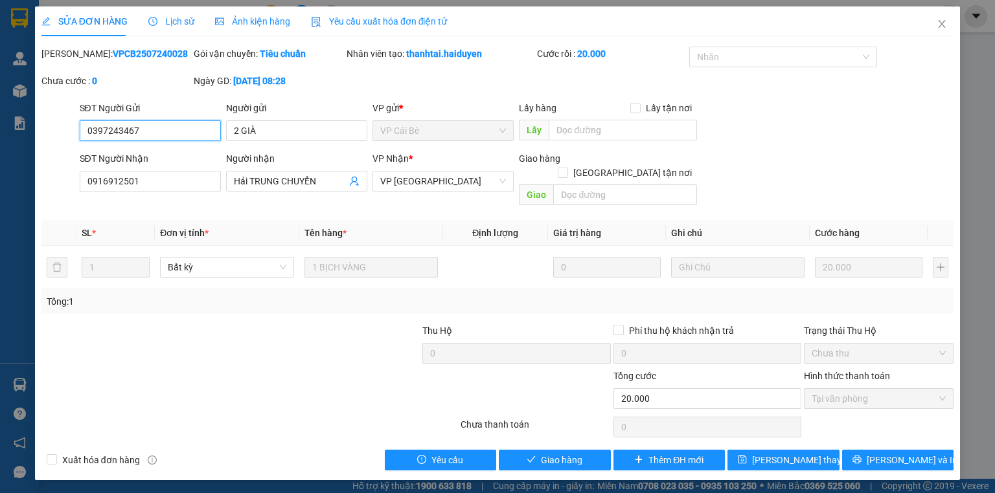
click at [93, 128] on input "0397243467" at bounding box center [150, 130] width 141 height 21
